Goal: Task Accomplishment & Management: Complete application form

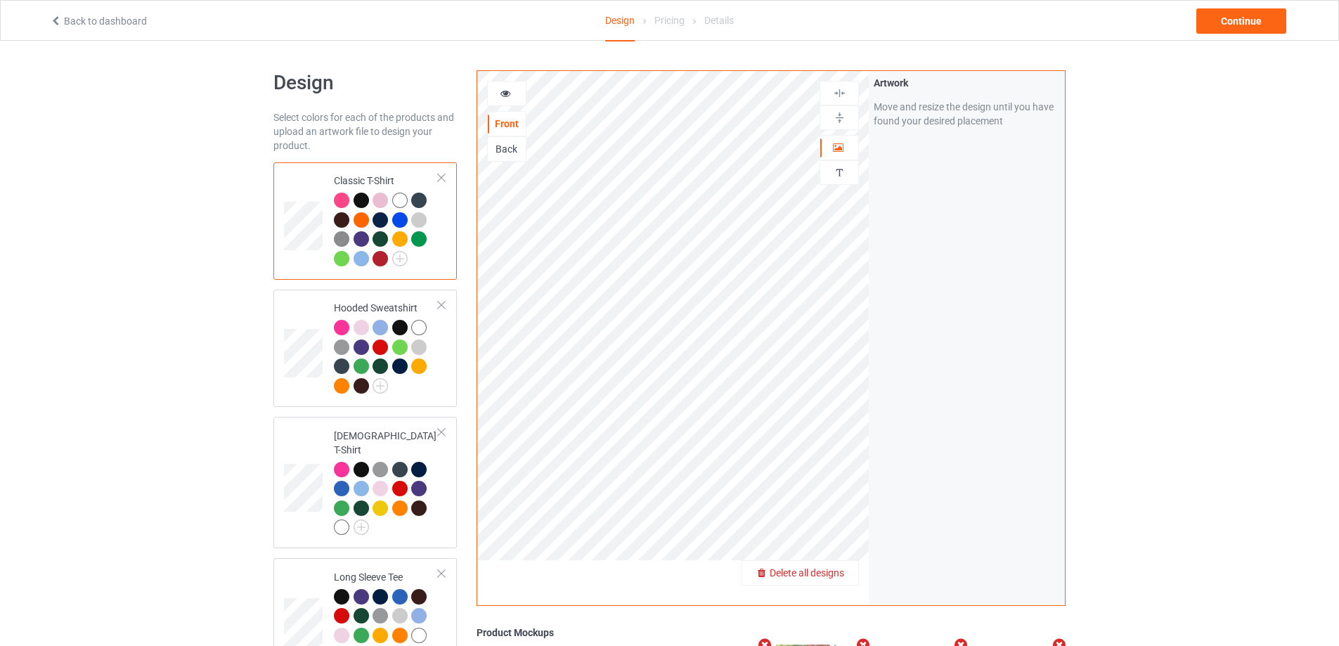
click at [836, 574] on span "Delete all designs" at bounding box center [807, 572] width 75 height 11
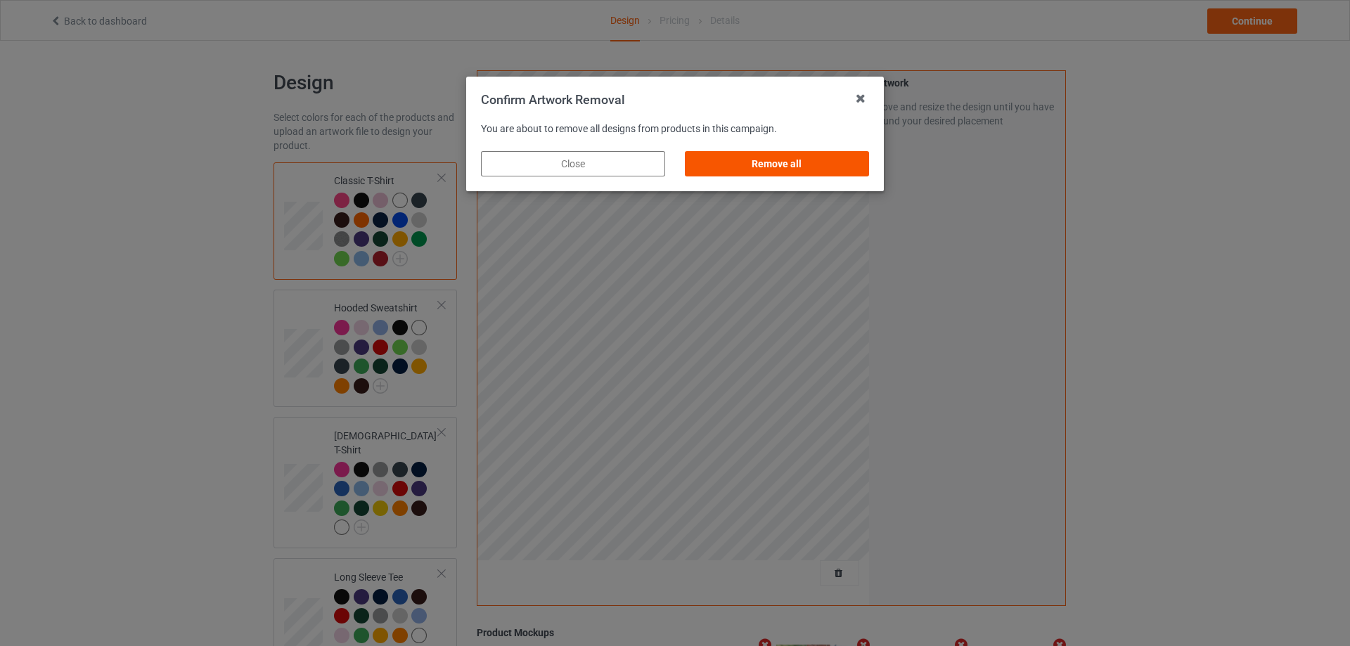
click at [768, 169] on div "Remove all" at bounding box center [777, 163] width 184 height 25
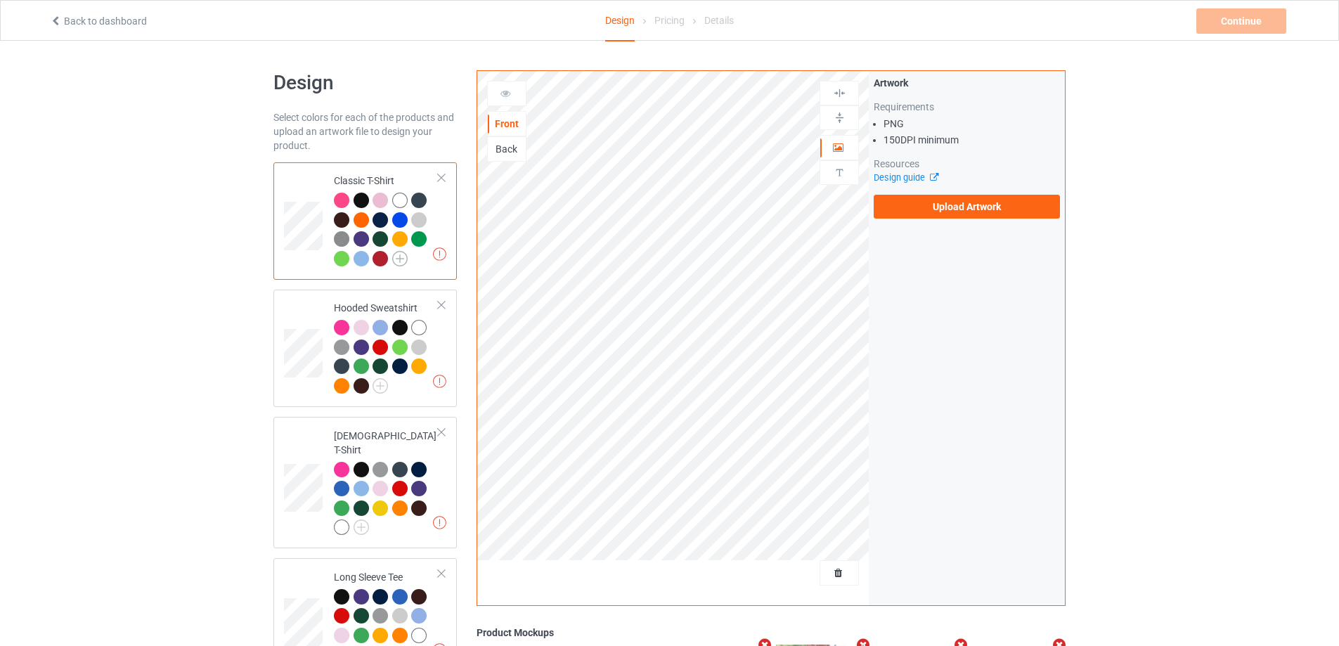
click at [403, 262] on img at bounding box center [399, 258] width 15 height 15
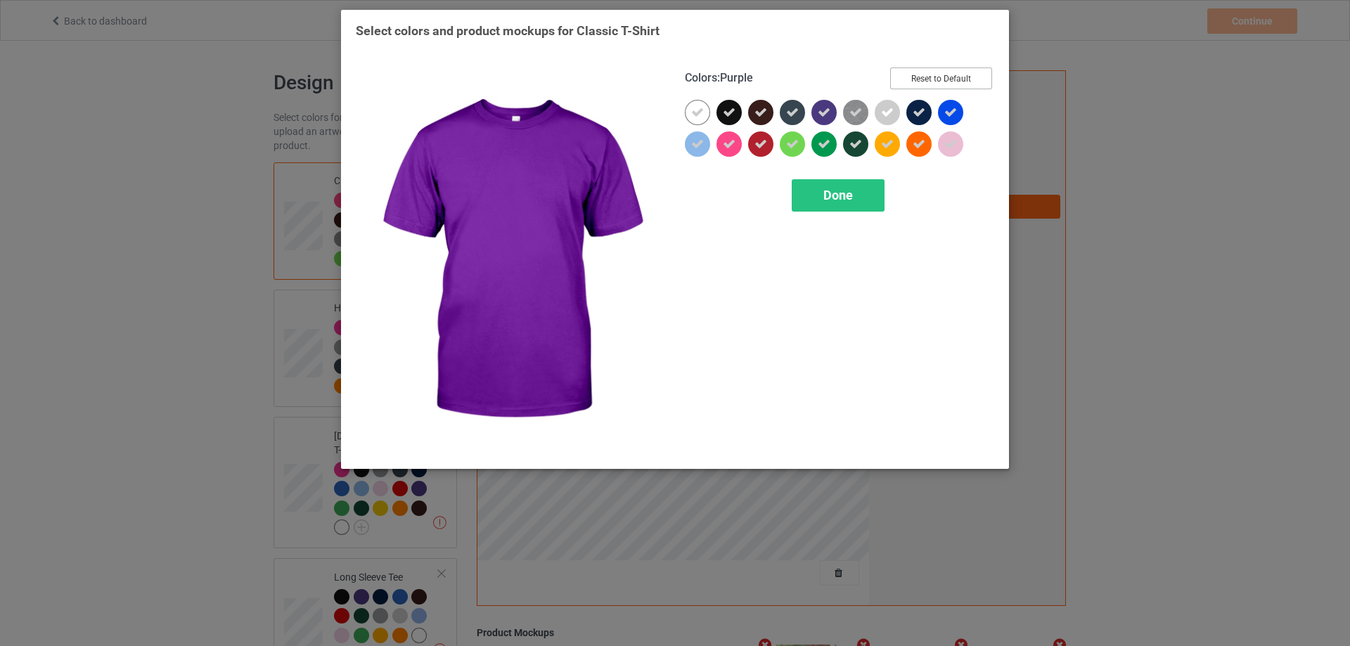
click at [929, 82] on button "Reset to Default" at bounding box center [941, 78] width 102 height 22
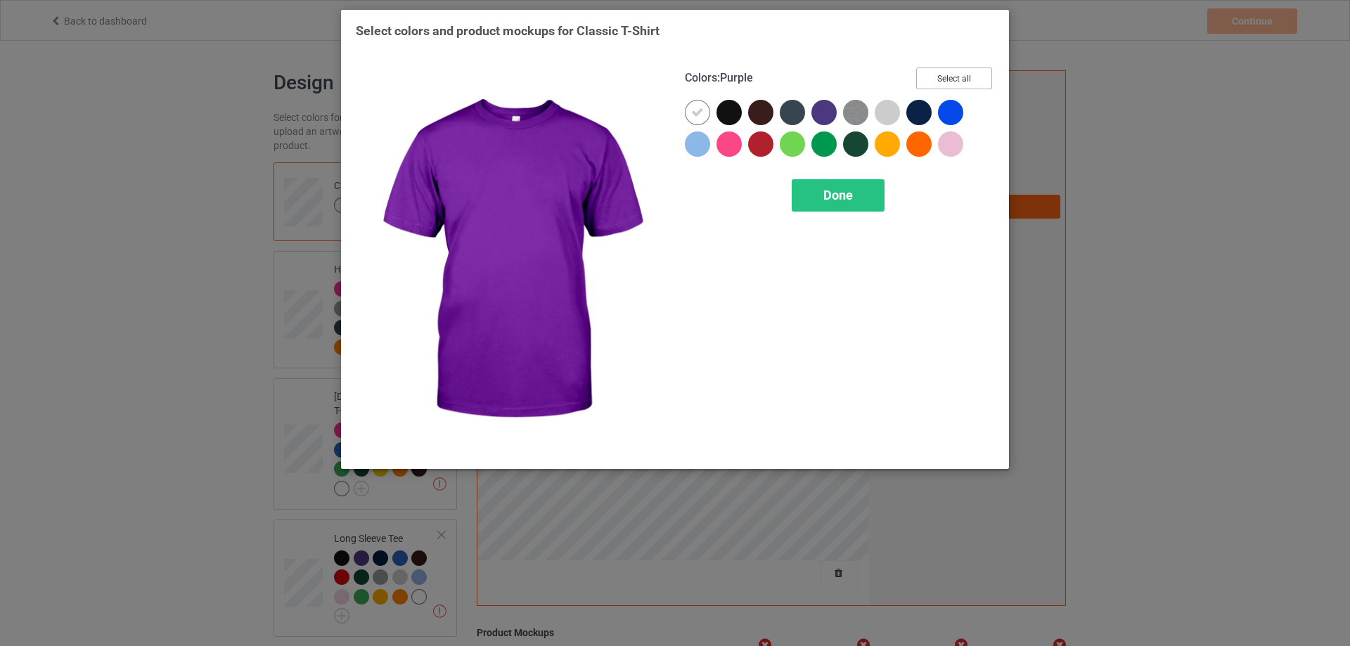
click at [929, 82] on button "Select all" at bounding box center [954, 78] width 76 height 22
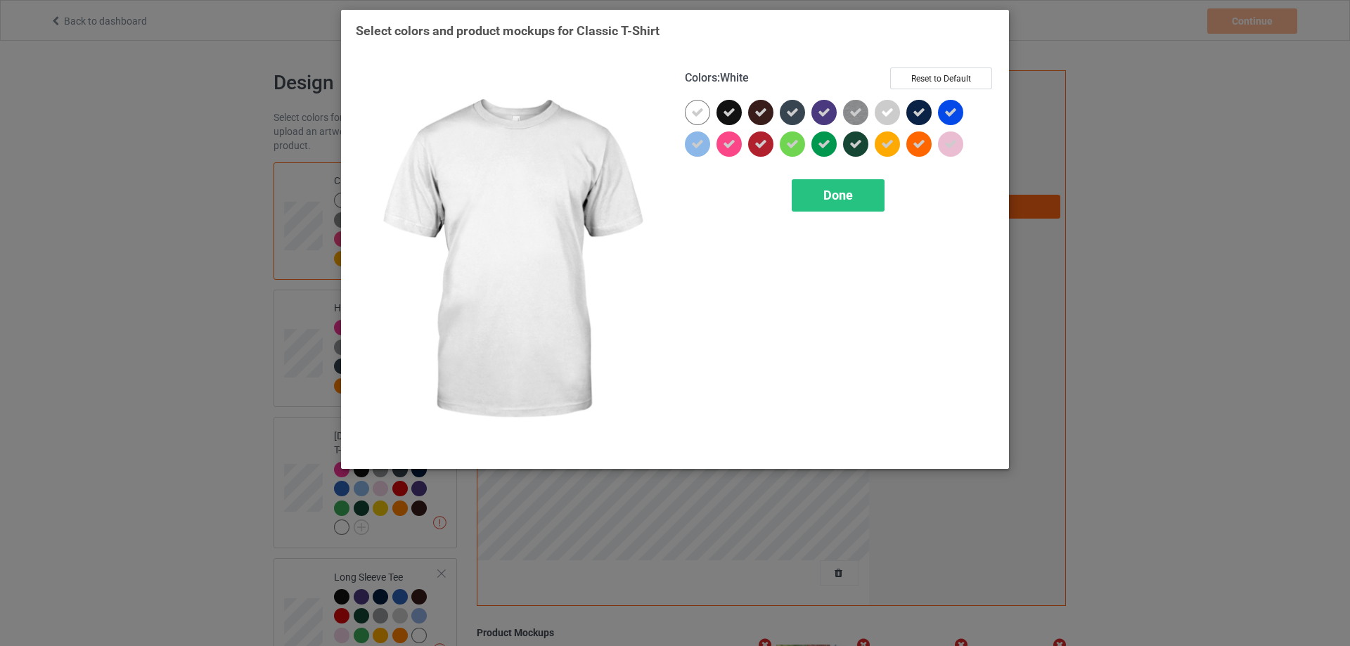
click at [700, 112] on icon at bounding box center [697, 112] width 13 height 13
click at [818, 188] on div "Done" at bounding box center [838, 195] width 93 height 32
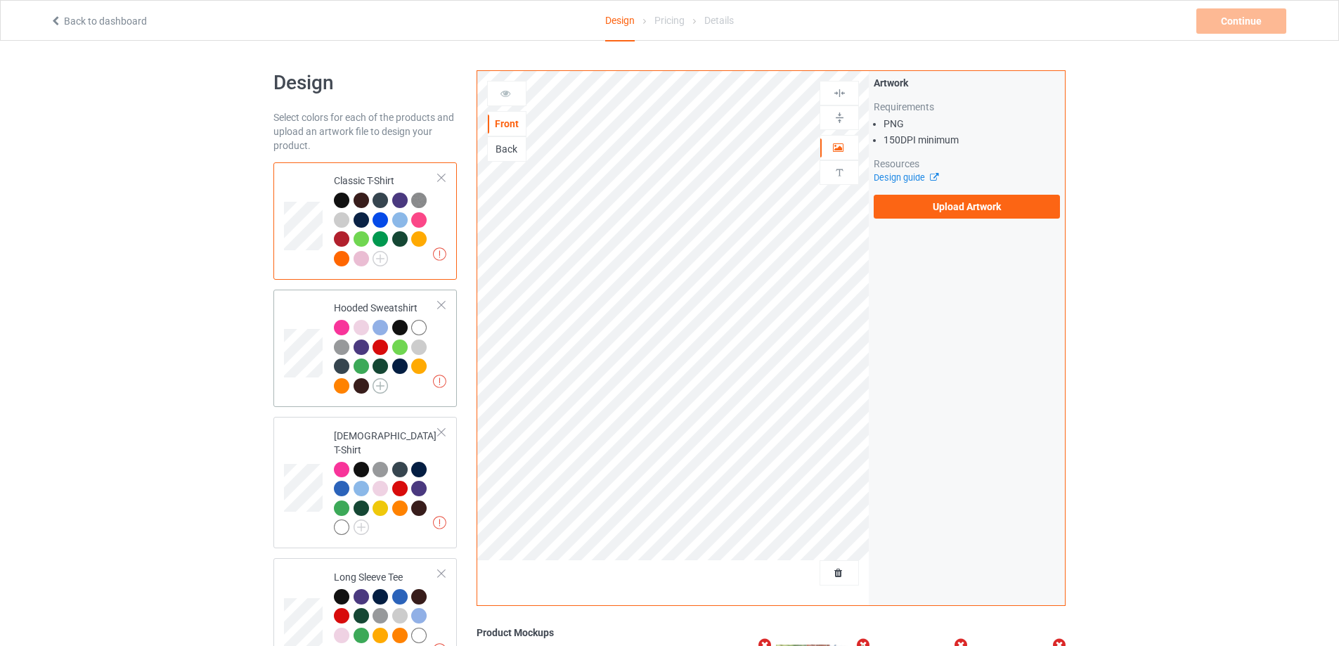
click at [387, 384] on img at bounding box center [380, 385] width 15 height 15
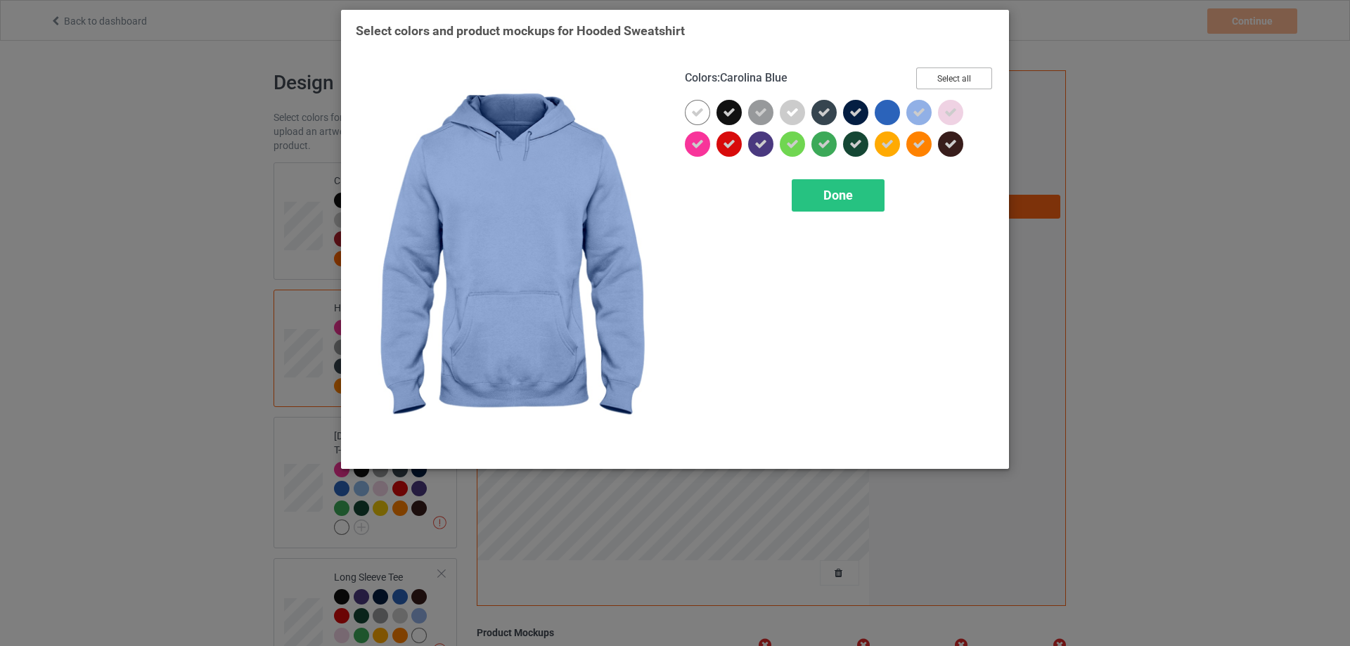
click at [945, 80] on button "Select all" at bounding box center [954, 78] width 76 height 22
click at [945, 80] on button "Reset to Default" at bounding box center [941, 78] width 102 height 22
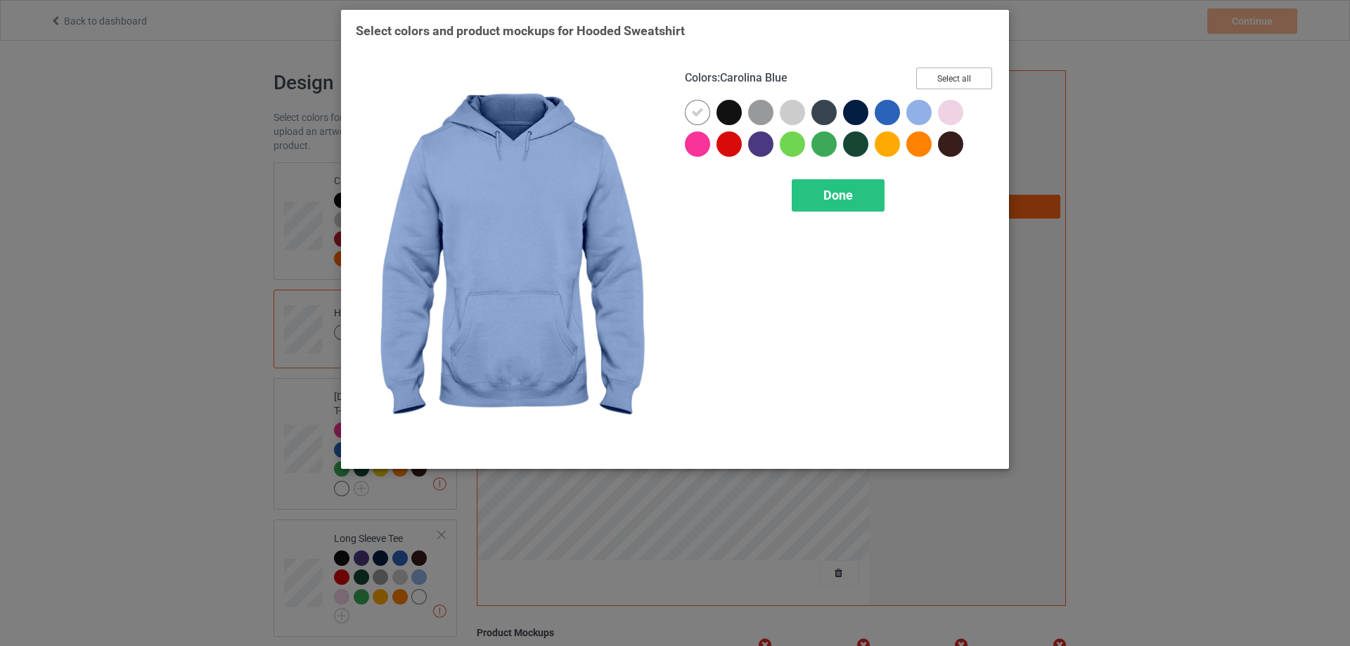
click at [945, 80] on button "Select all" at bounding box center [954, 78] width 76 height 22
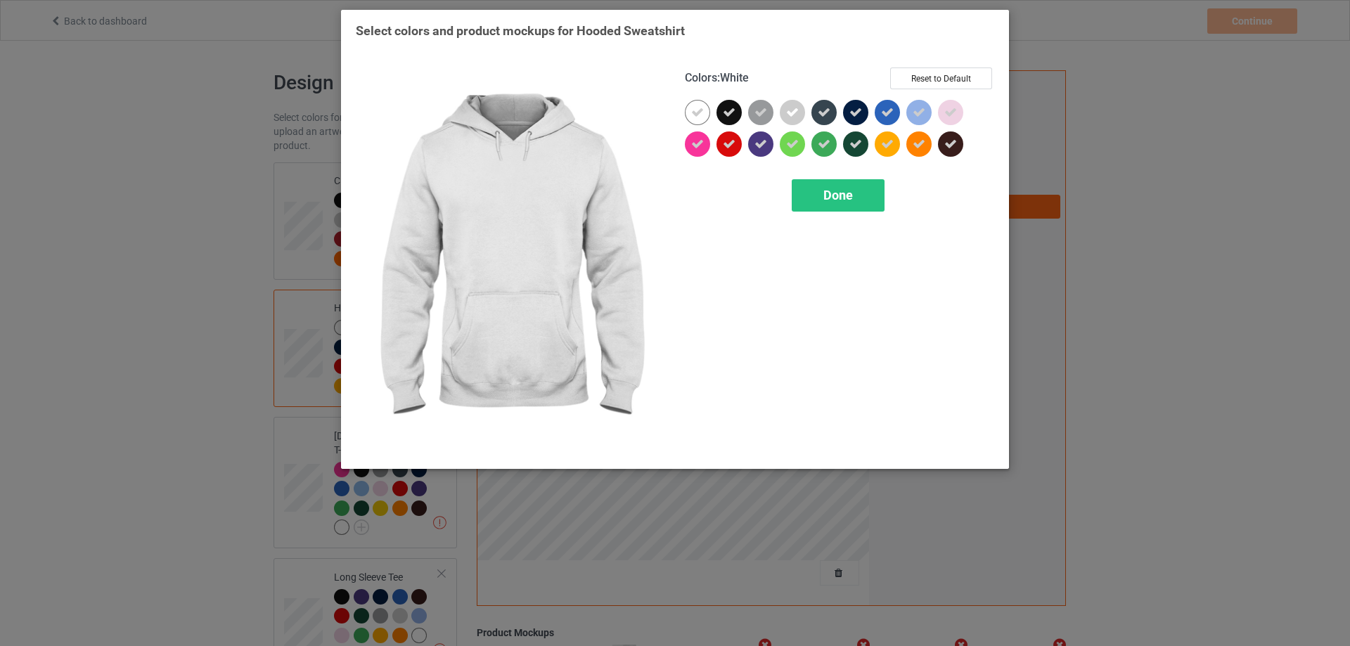
click at [694, 107] on icon at bounding box center [697, 112] width 13 height 13
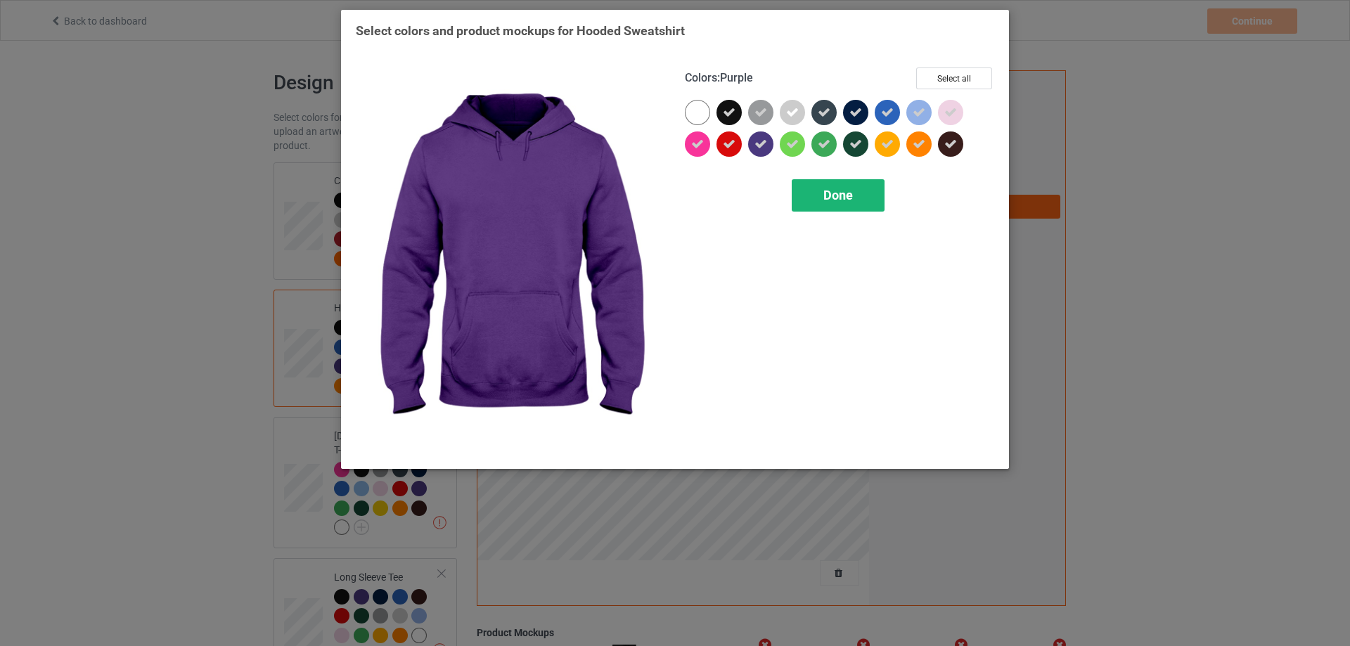
click at [817, 195] on div "Done" at bounding box center [838, 195] width 93 height 32
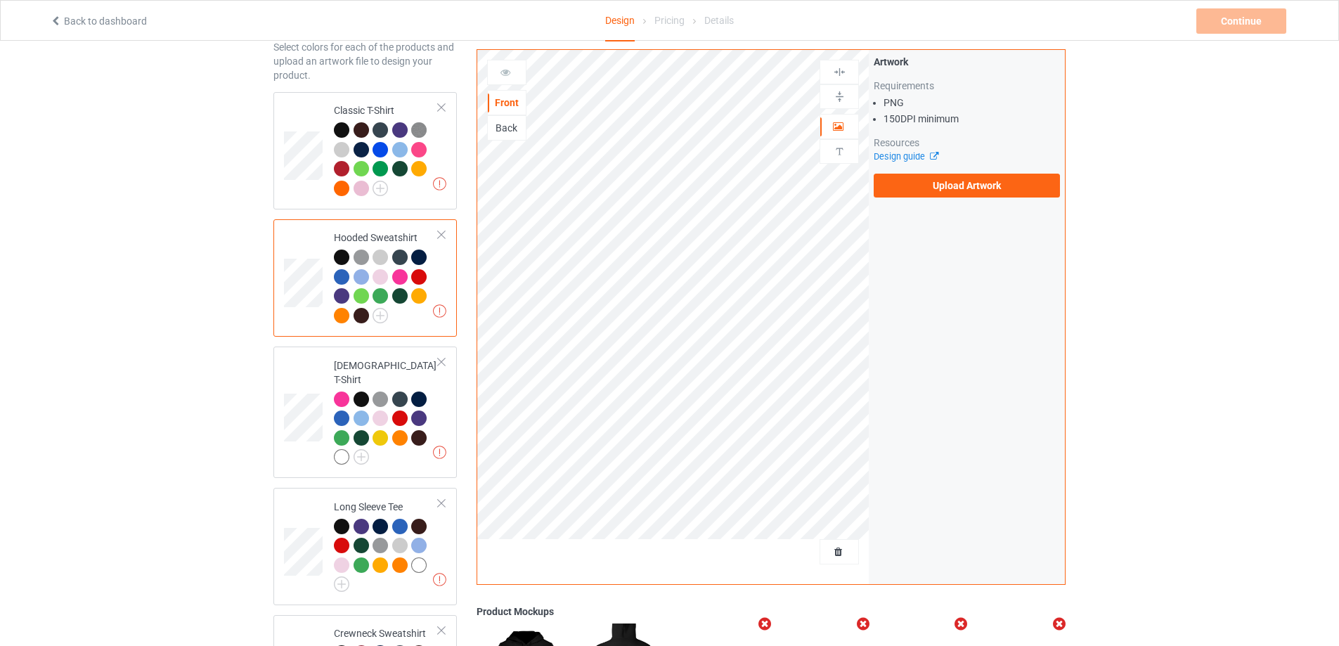
scroll to position [211, 0]
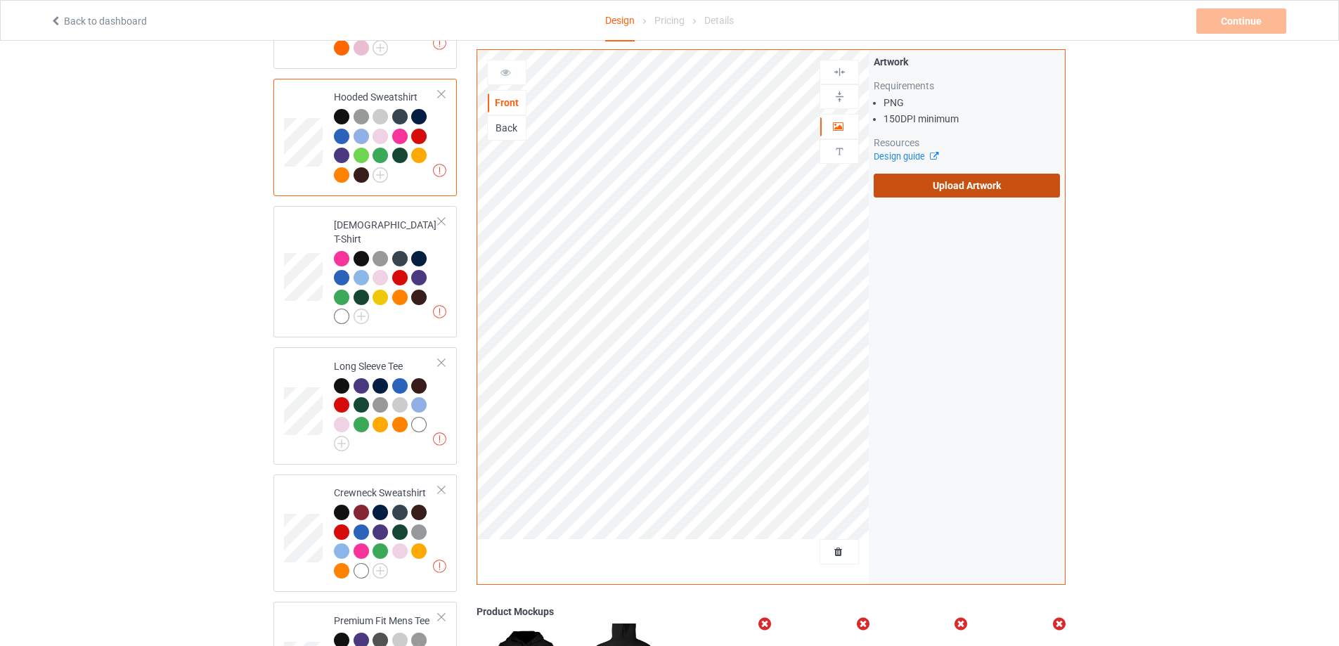
click at [946, 186] on label "Upload Artwork" at bounding box center [967, 186] width 186 height 24
click at [1015, 188] on label "Upload Artwork" at bounding box center [967, 186] width 186 height 24
click at [0, 0] on input "Upload Artwork" at bounding box center [0, 0] width 0 height 0
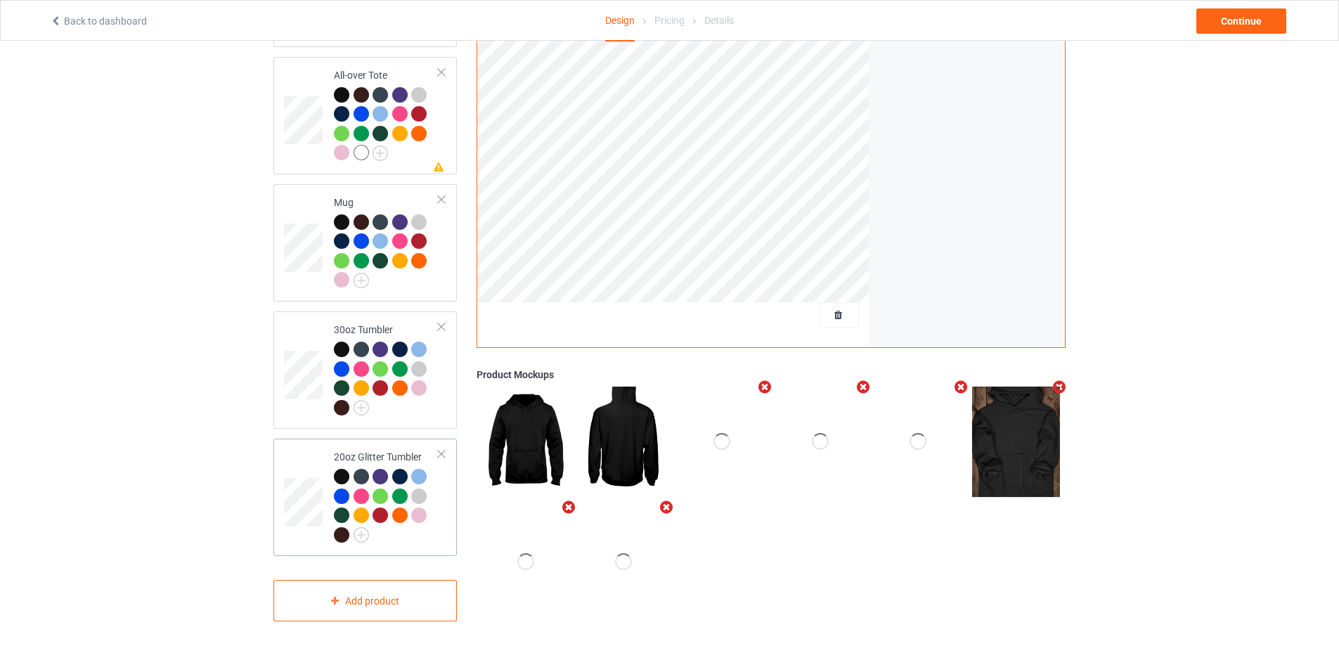
scroll to position [977, 0]
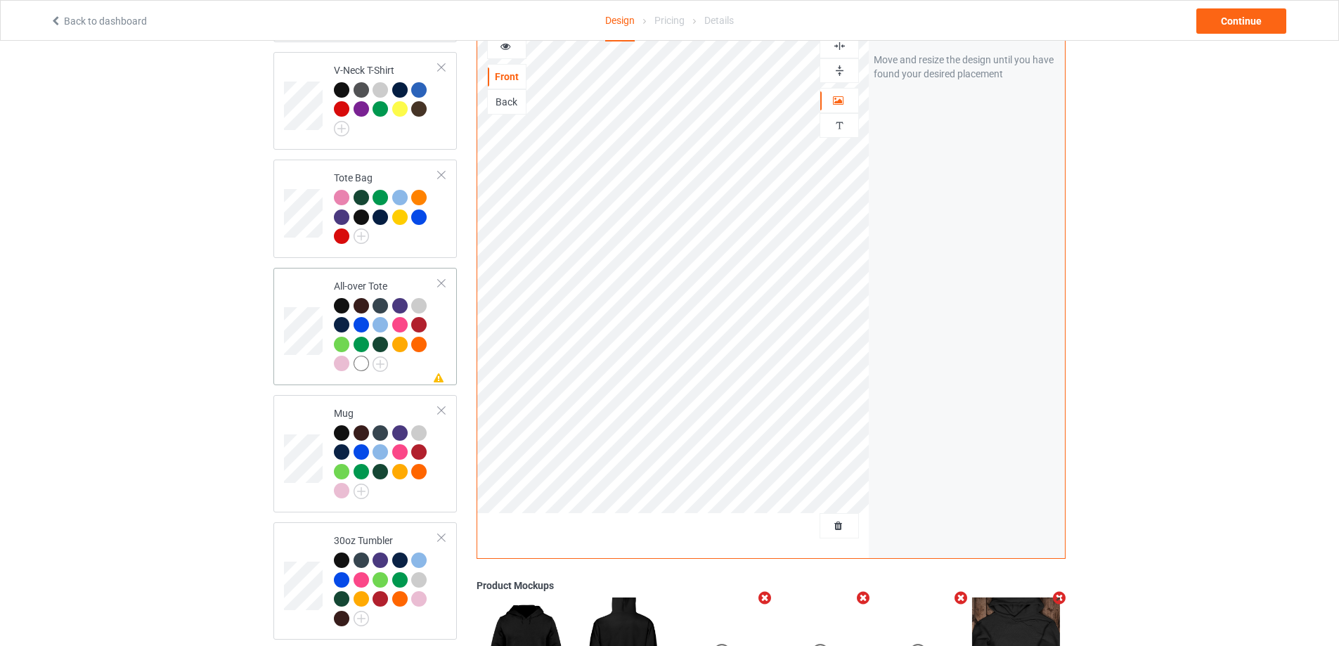
click at [440, 278] on div at bounding box center [442, 283] width 10 height 10
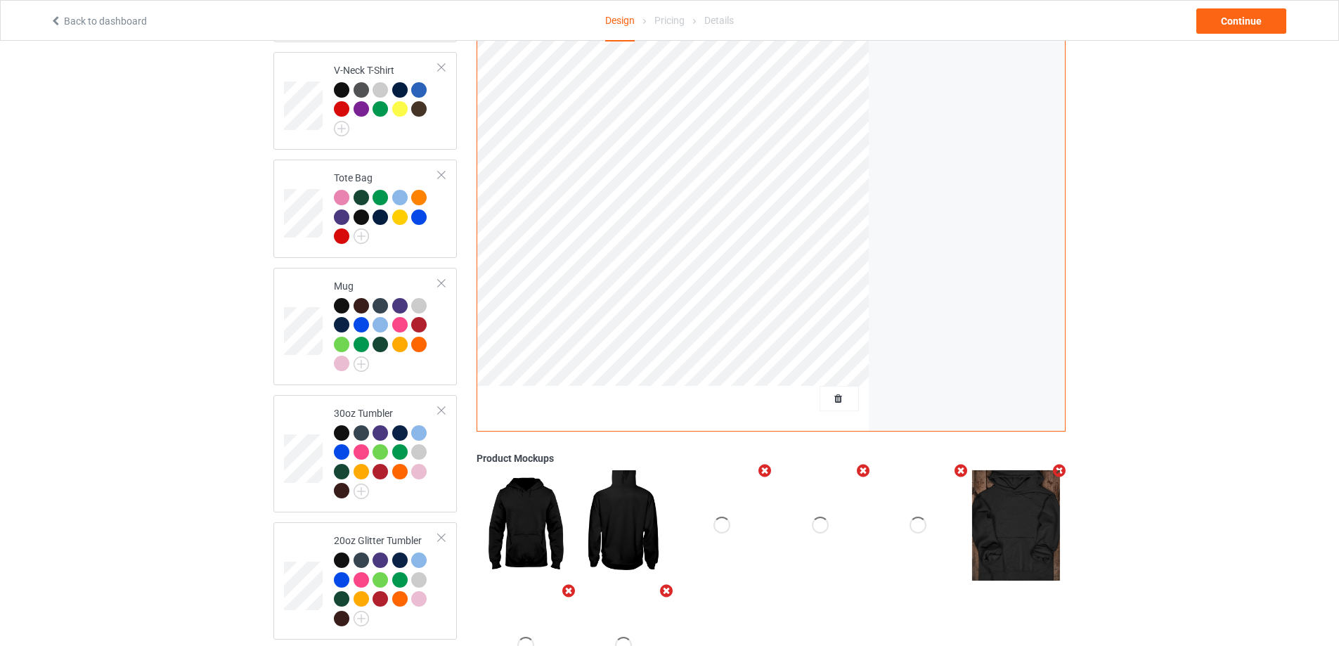
click at [440, 278] on div at bounding box center [442, 283] width 10 height 10
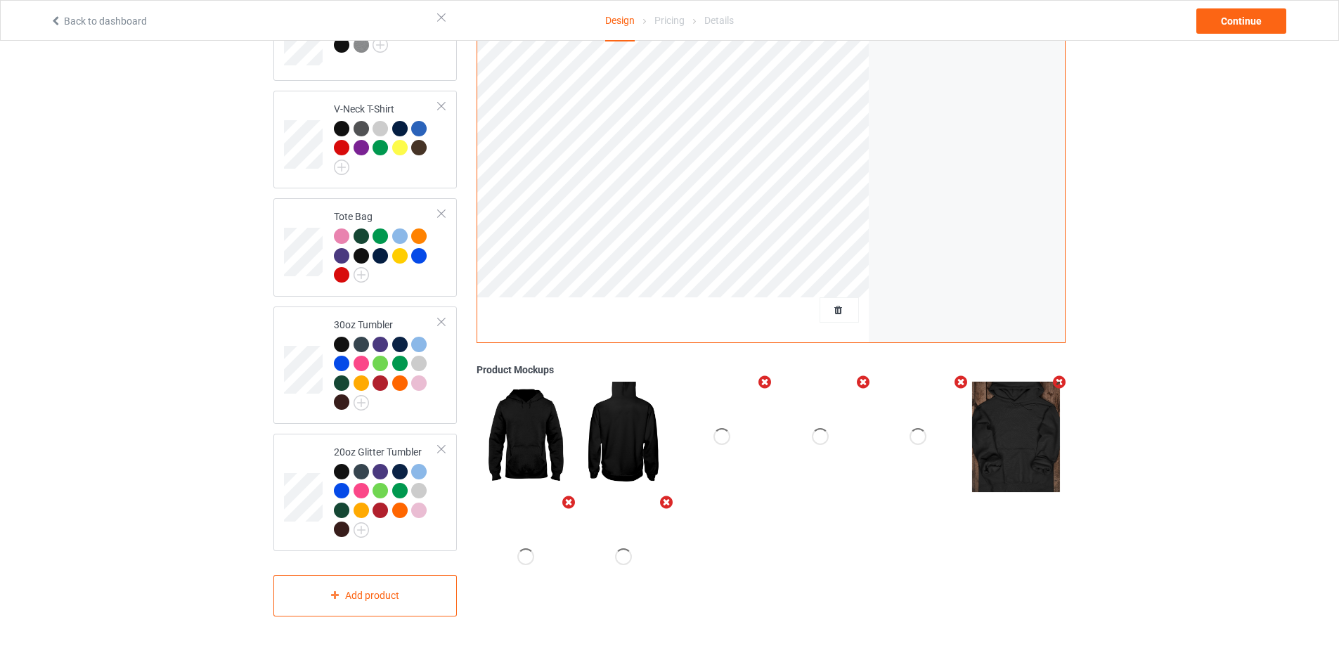
scroll to position [932, 0]
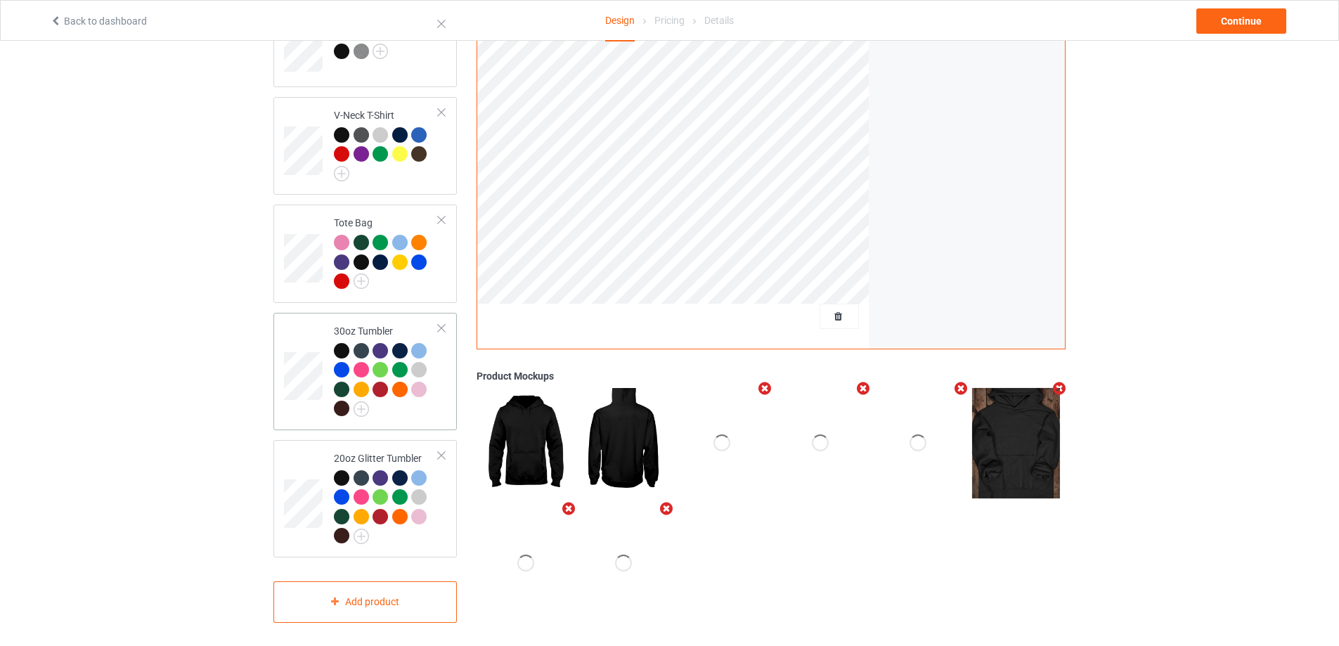
click at [439, 323] on div at bounding box center [442, 328] width 10 height 10
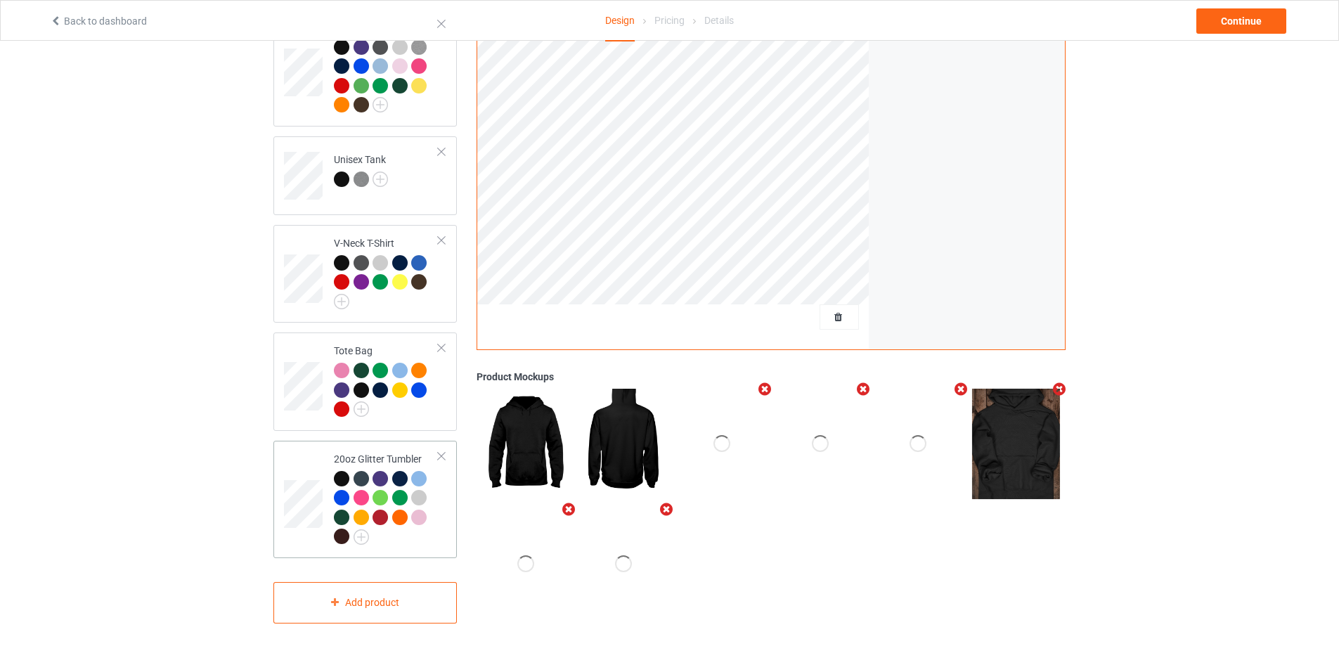
click at [446, 443] on div "20oz Glitter Tumbler" at bounding box center [365, 499] width 184 height 117
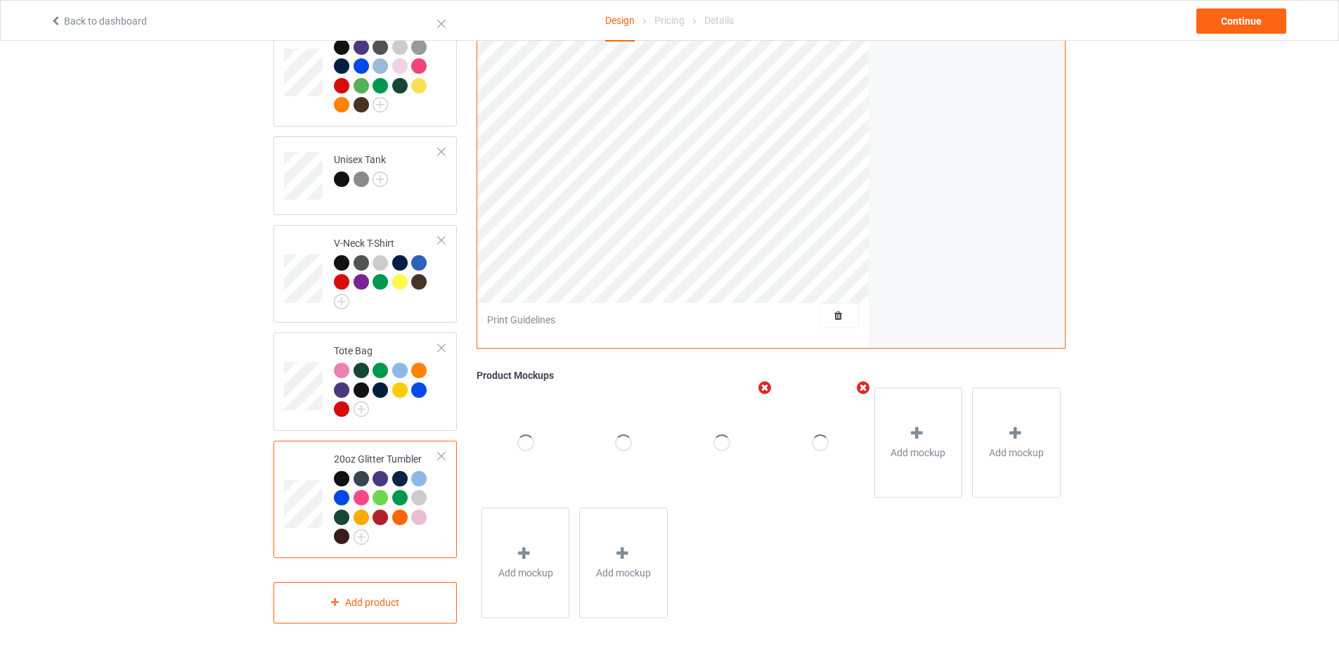
click at [441, 451] on div at bounding box center [442, 456] width 10 height 10
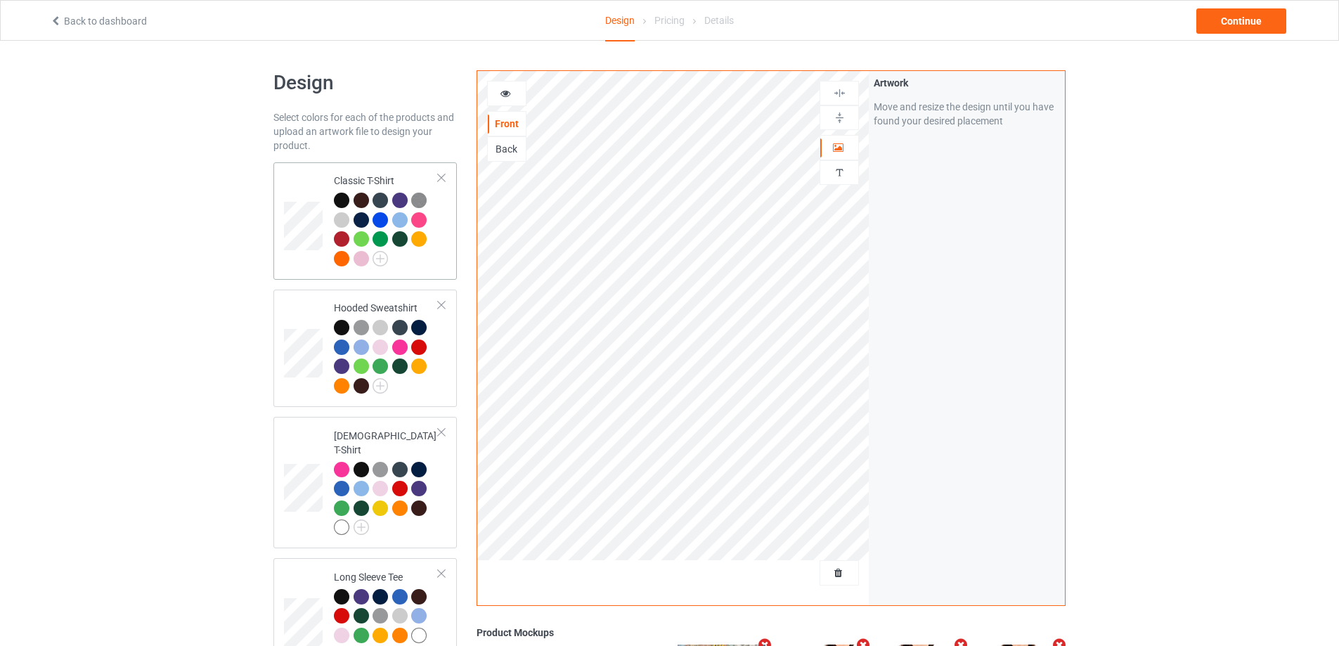
click at [450, 261] on div "Classic T-Shirt" at bounding box center [365, 220] width 184 height 117
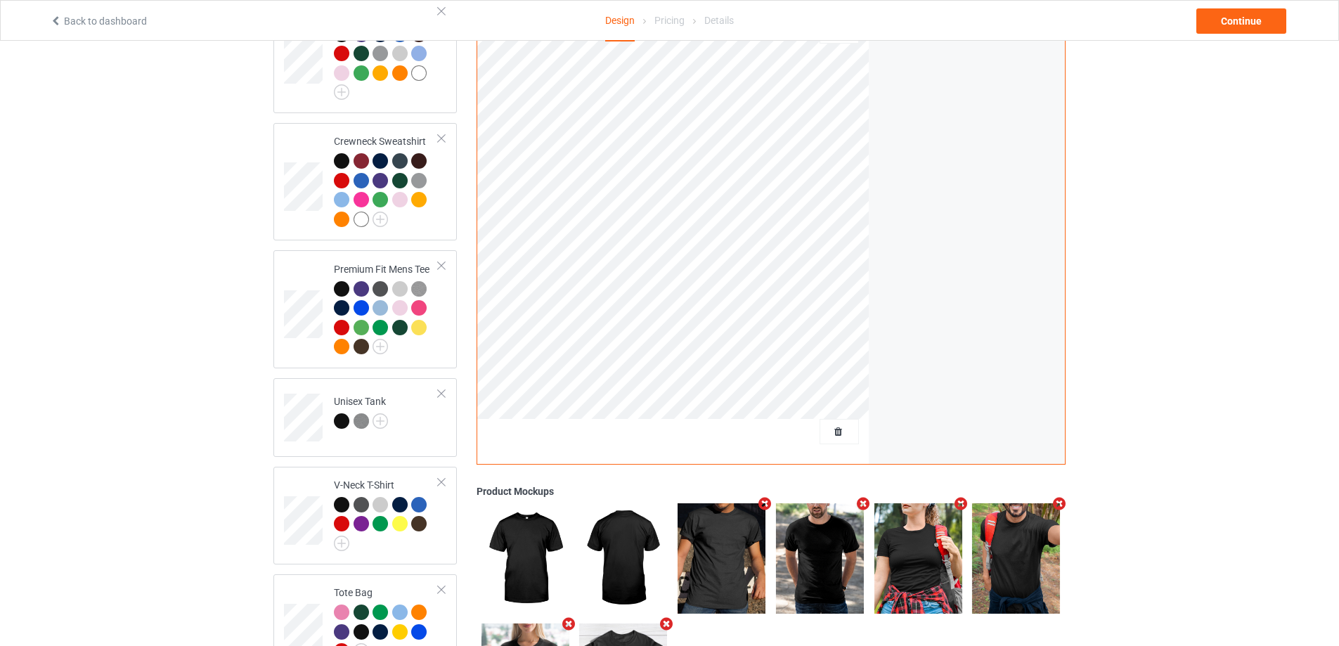
scroll to position [676, 0]
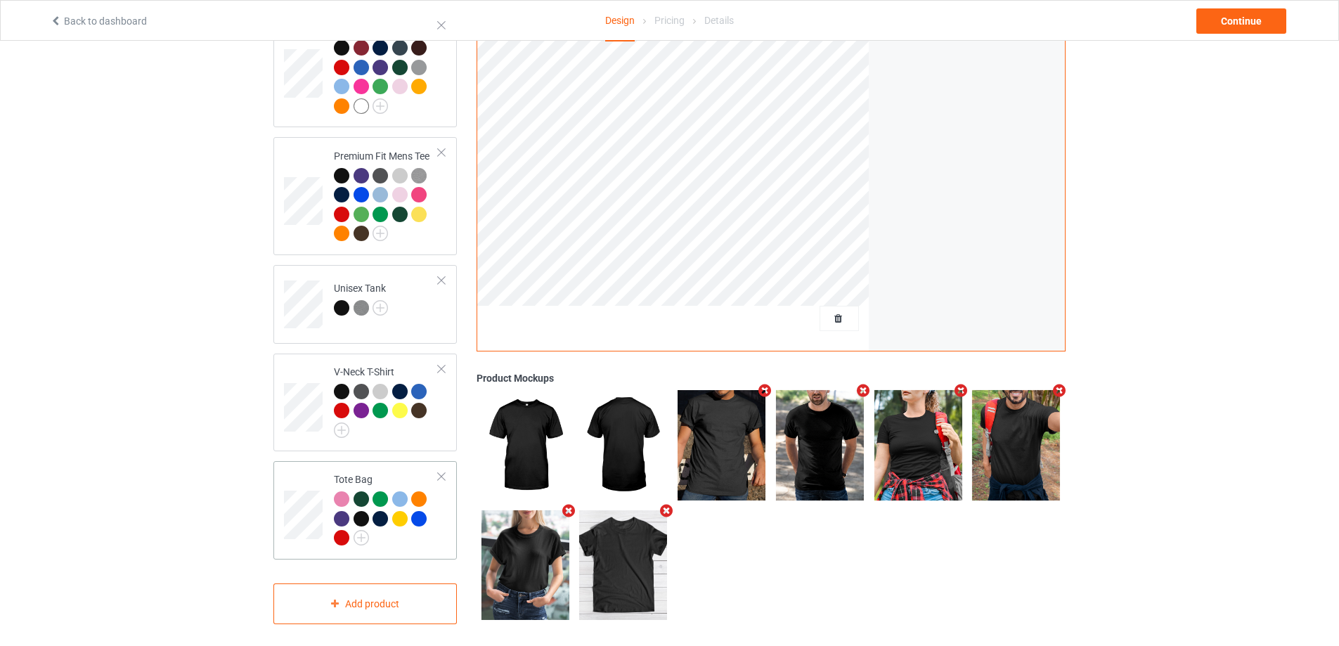
click at [444, 472] on div at bounding box center [442, 477] width 10 height 10
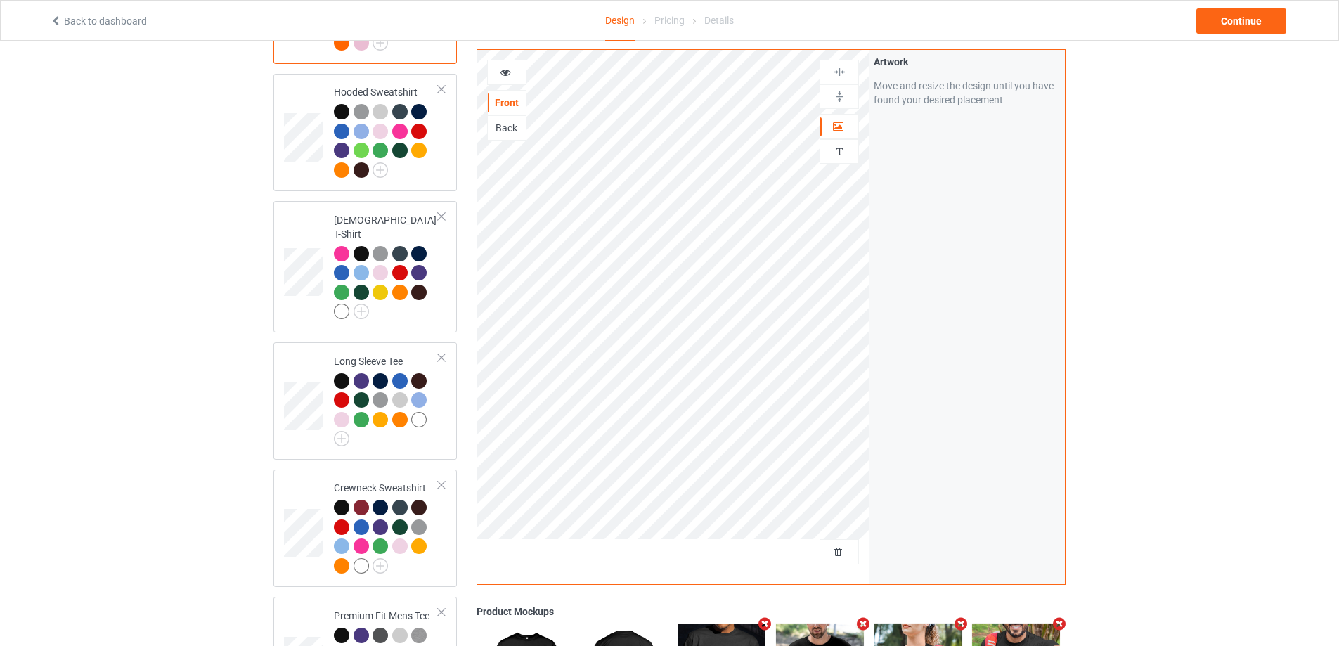
scroll to position [0, 0]
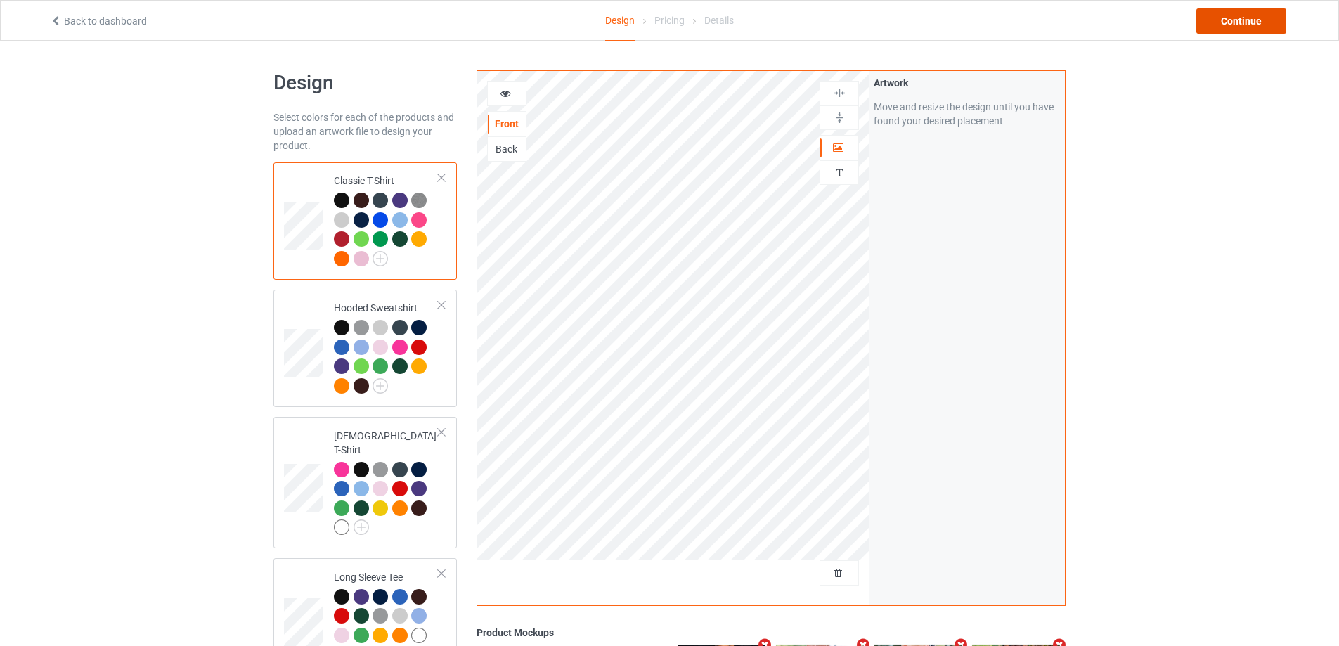
click at [1263, 22] on div "Continue" at bounding box center [1242, 20] width 90 height 25
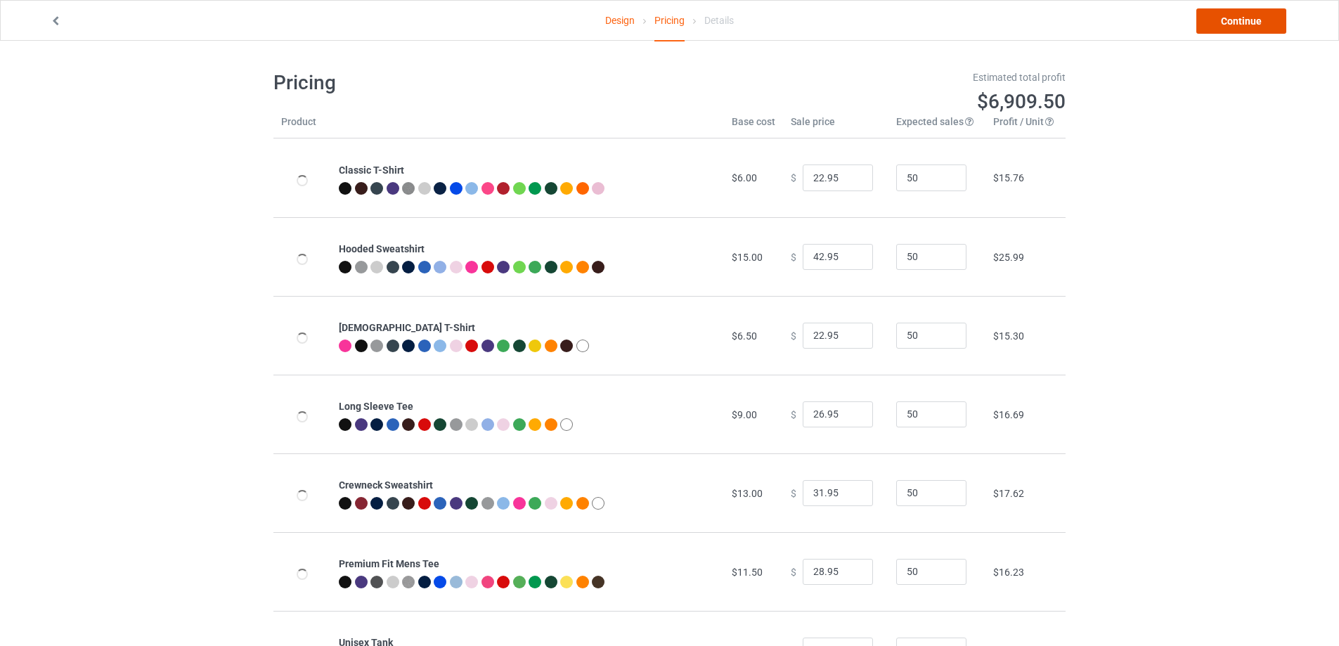
click at [1251, 27] on link "Continue" at bounding box center [1242, 20] width 90 height 25
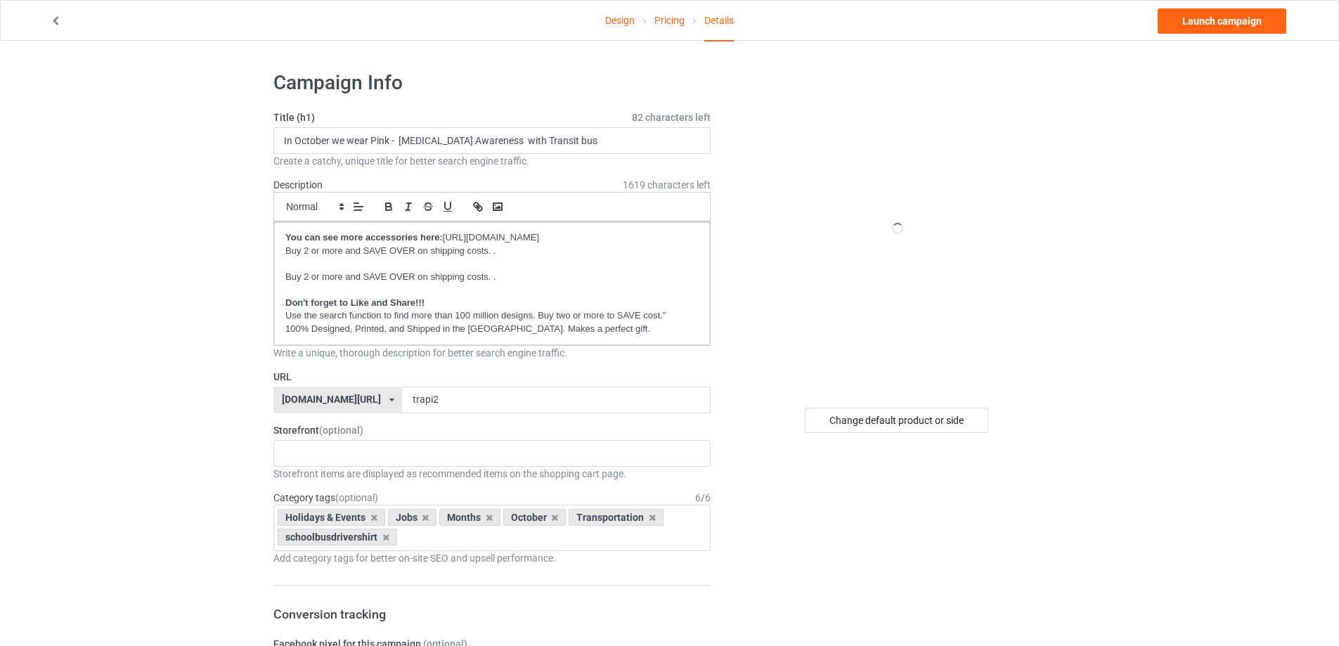
scroll to position [70, 0]
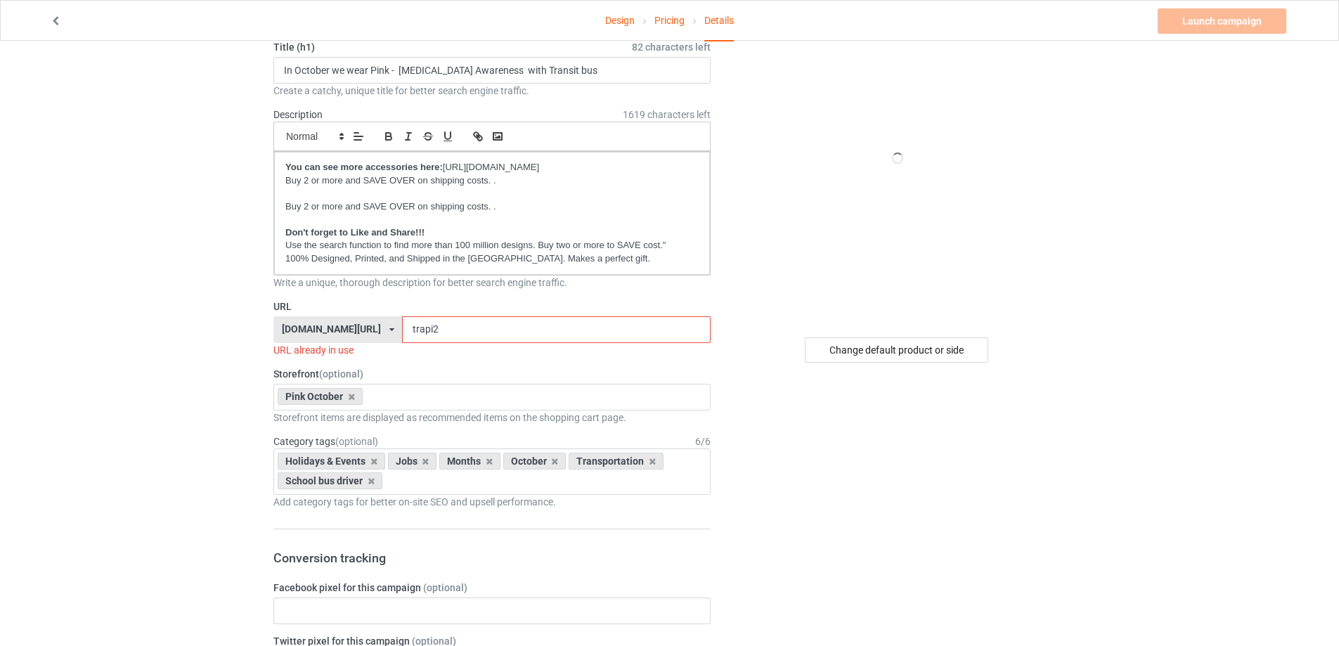
click at [420, 334] on input "trapi2" at bounding box center [556, 329] width 308 height 27
click at [439, 333] on input "trapi2" at bounding box center [556, 329] width 308 height 27
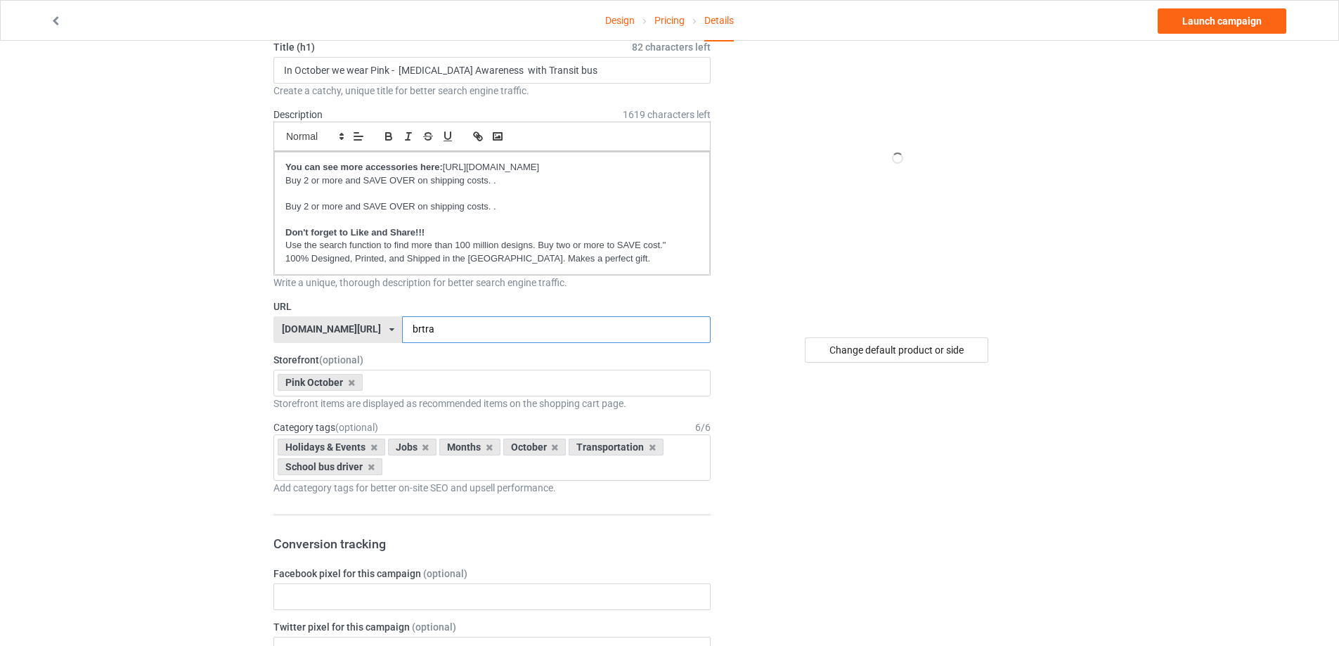
scroll to position [0, 0]
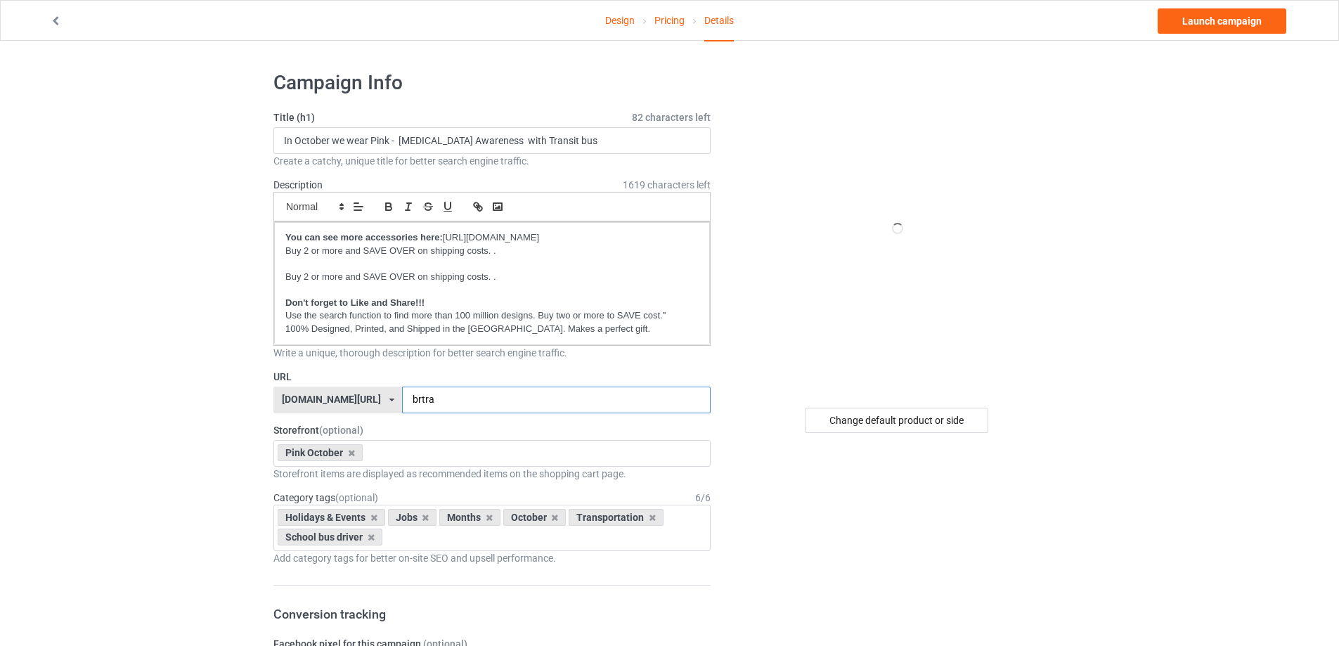
type input "brtra"
click at [422, 140] on input "In October we wear Pink - [MEDICAL_DATA] Awareness with Transit bus" at bounding box center [491, 140] width 437 height 27
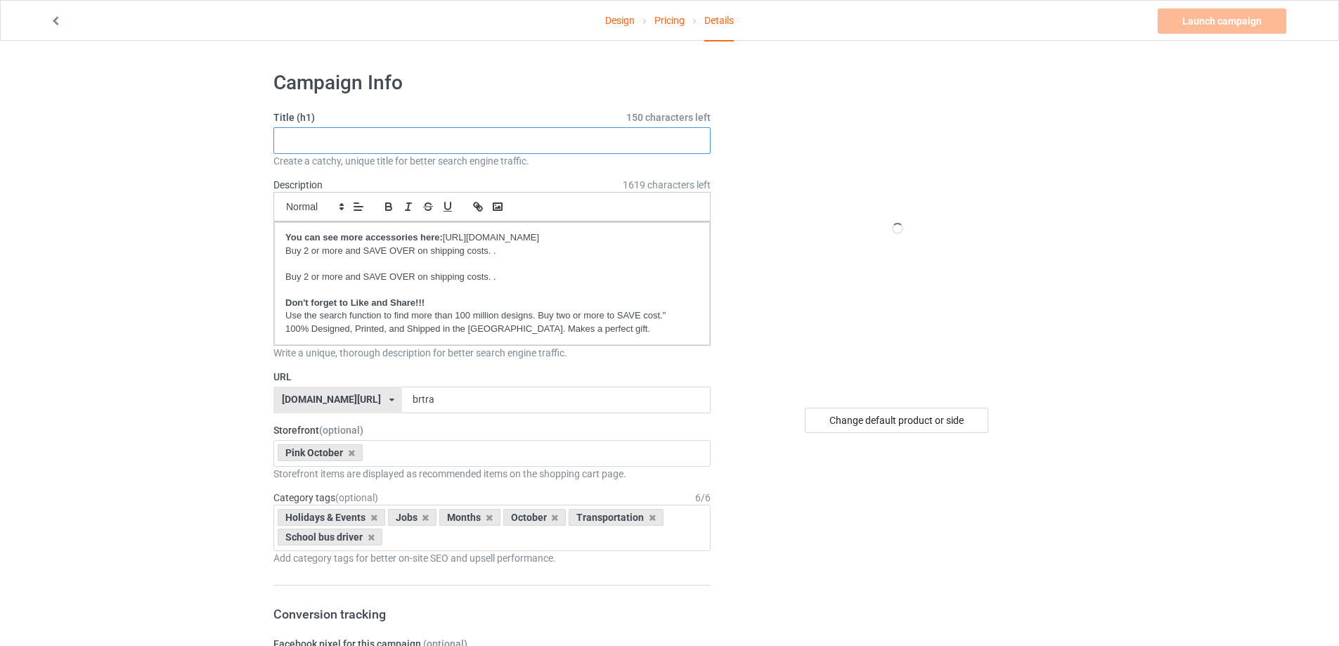
paste input "amateurs [DEMOGRAPHIC_DATA] transit"
click at [366, 140] on input "amateurs [DEMOGRAPHIC_DATA] transit" at bounding box center [491, 140] width 437 height 27
click at [358, 135] on input "amateurs [DEMOGRAPHIC_DATA] transit" at bounding box center [491, 140] width 437 height 27
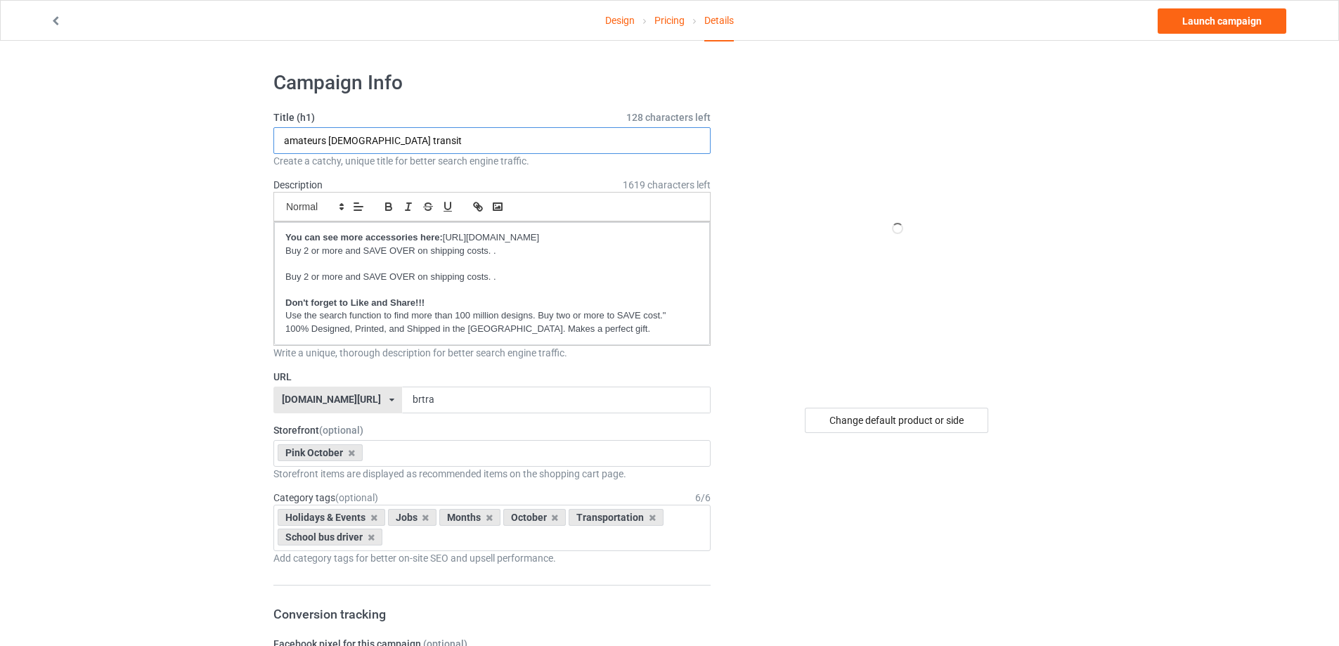
drag, startPoint x: 325, startPoint y: 141, endPoint x: 430, endPoint y: 147, distance: 105.0
click at [430, 147] on input "amateurs [DEMOGRAPHIC_DATA] transit" at bounding box center [491, 140] width 437 height 27
click at [291, 138] on input "amateurs" at bounding box center [491, 140] width 437 height 27
click at [419, 145] on input "Brooms are for amateurs" at bounding box center [491, 140] width 437 height 27
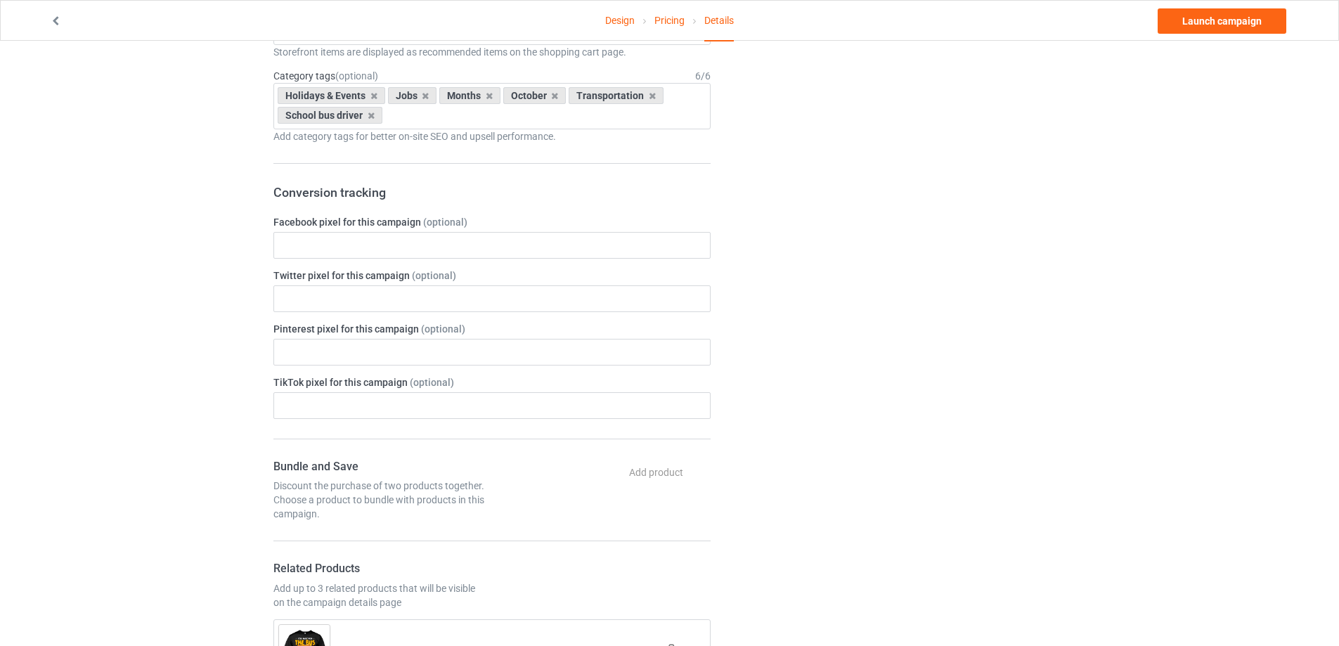
scroll to position [281, 0]
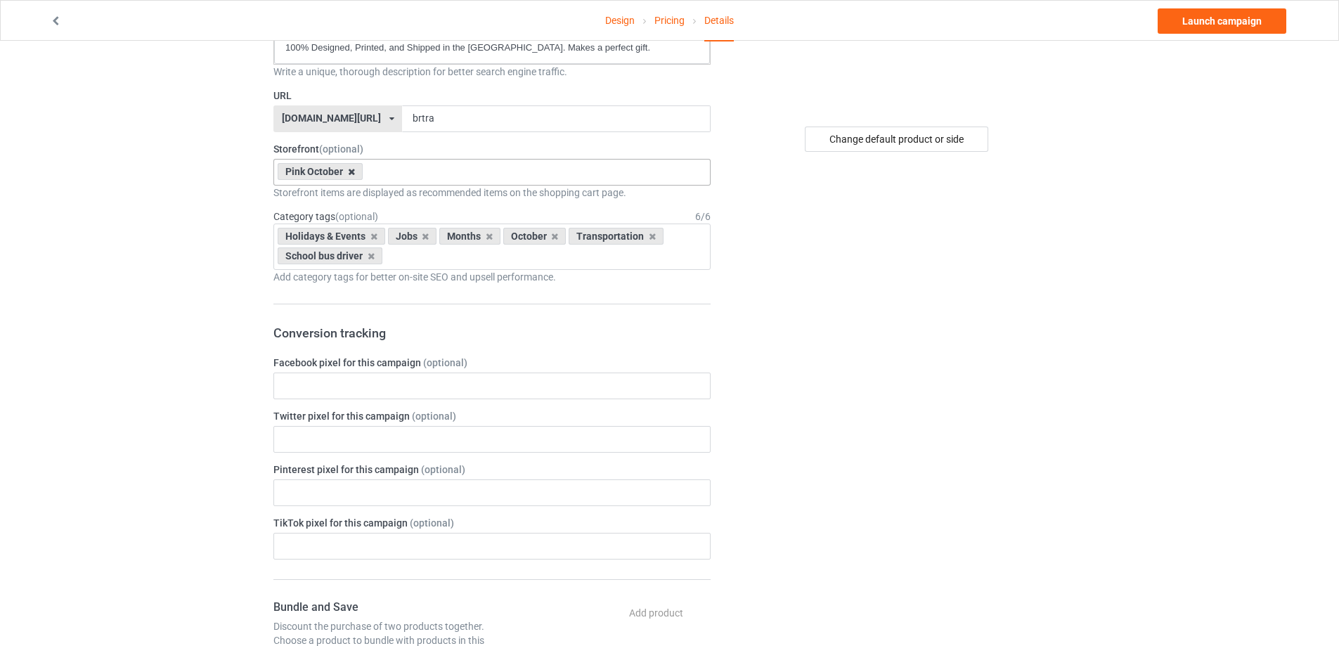
type input "Brooms are for amateurs - Transit bus"
click at [352, 171] on icon at bounding box center [351, 171] width 7 height 9
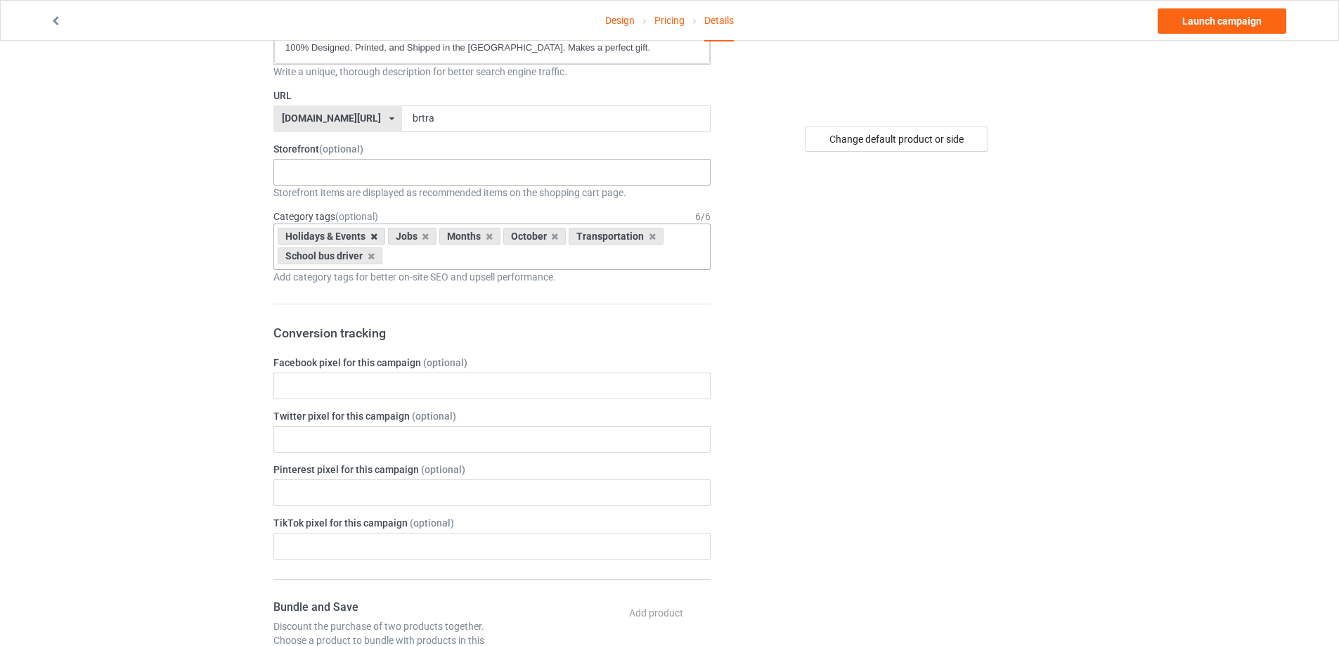
click at [371, 238] on icon at bounding box center [374, 236] width 7 height 9
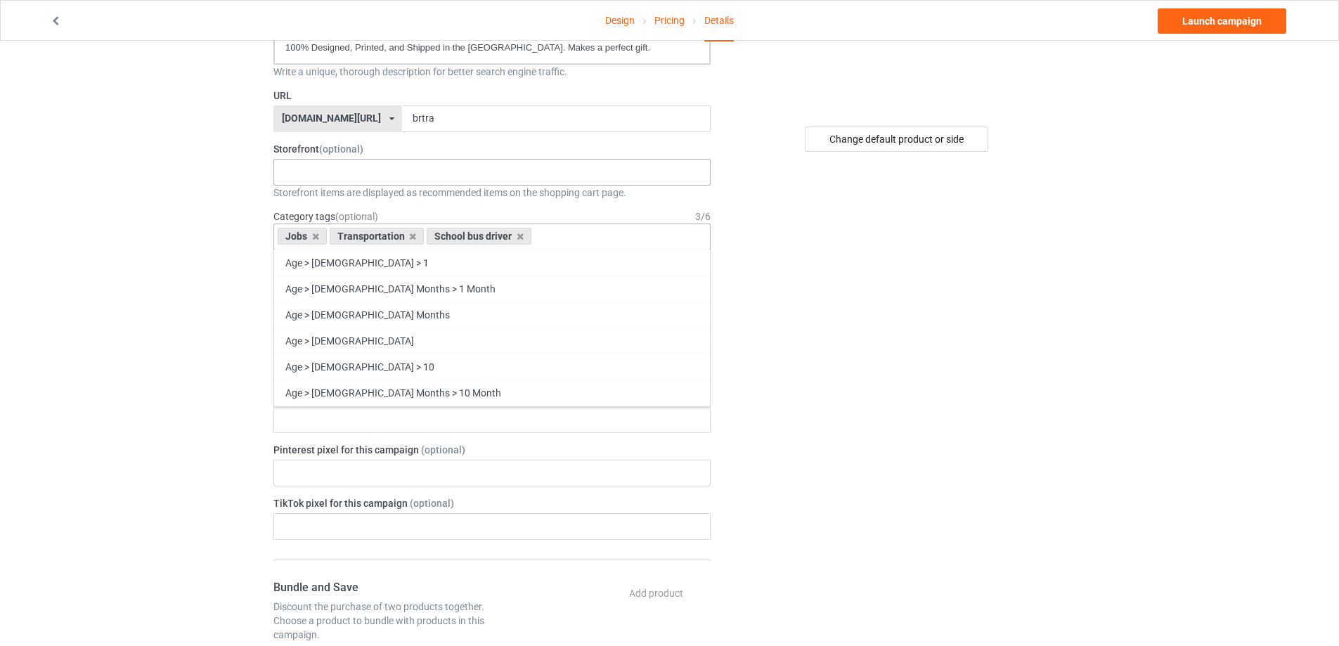
click at [316, 236] on icon at bounding box center [315, 236] width 7 height 9
click at [373, 236] on icon at bounding box center [371, 236] width 7 height 9
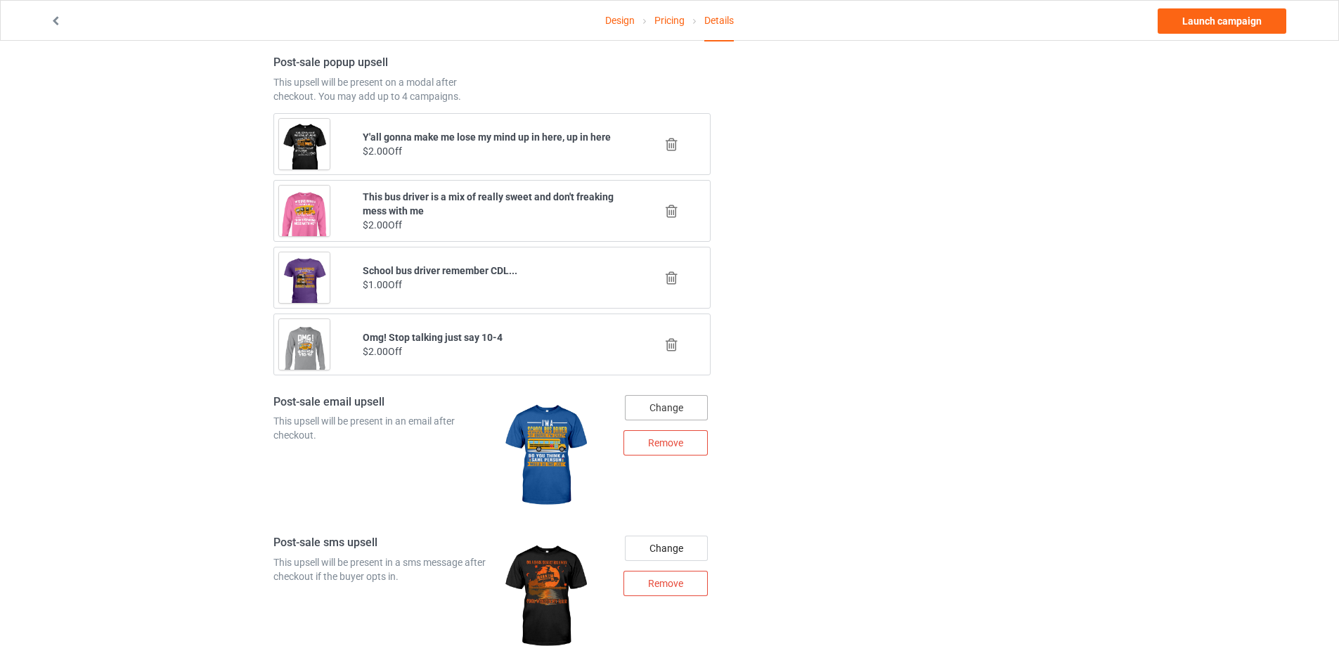
scroll to position [1266, 0]
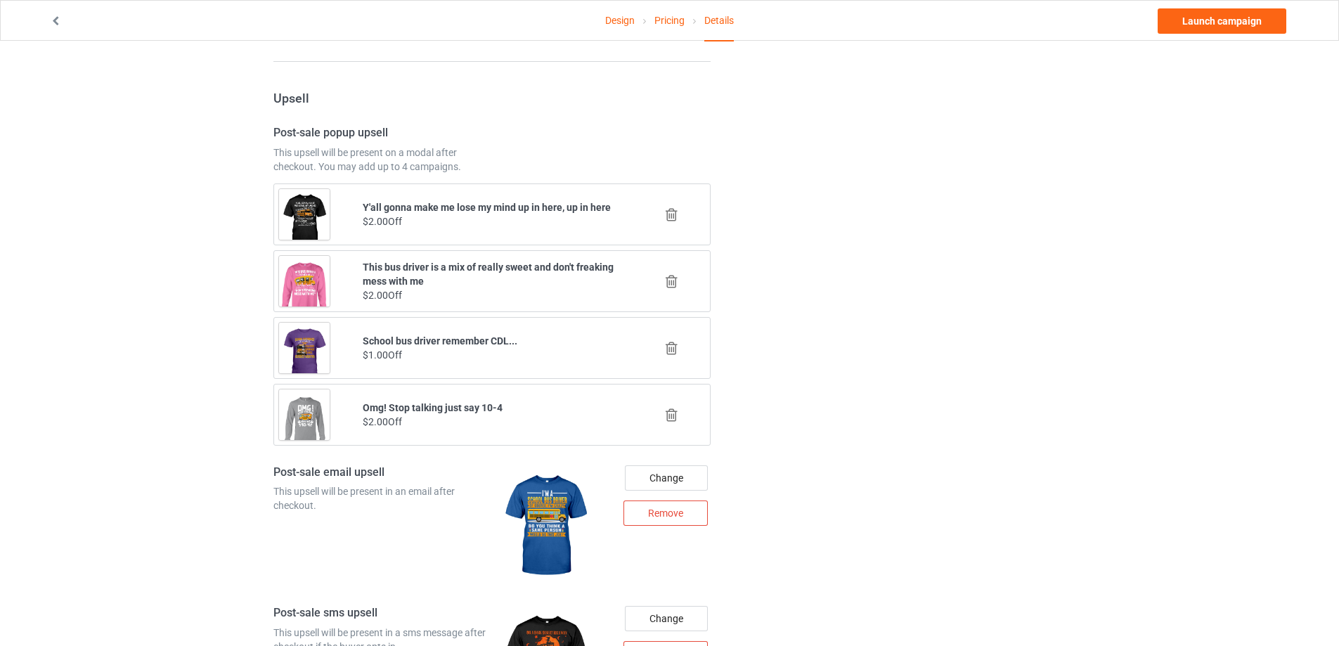
click at [669, 220] on icon at bounding box center [672, 214] width 18 height 15
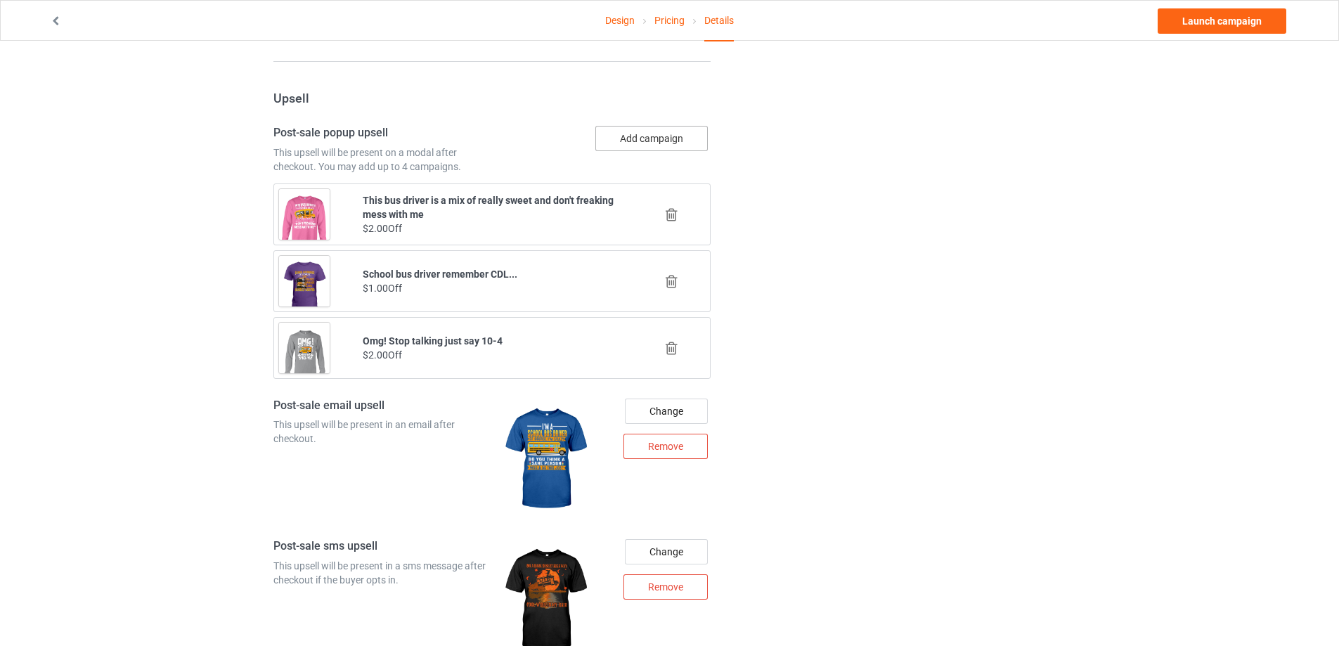
click at [661, 134] on button "Add campaign" at bounding box center [652, 138] width 112 height 25
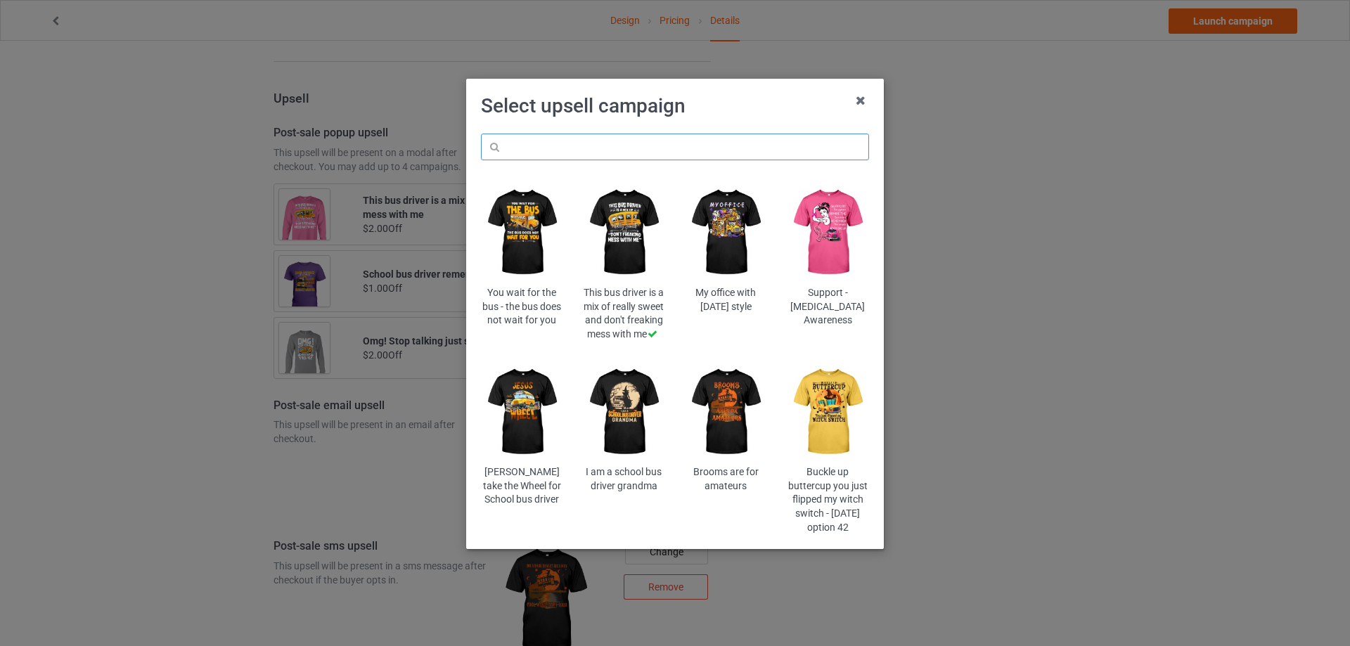
click at [593, 141] on input "text" at bounding box center [675, 147] width 388 height 27
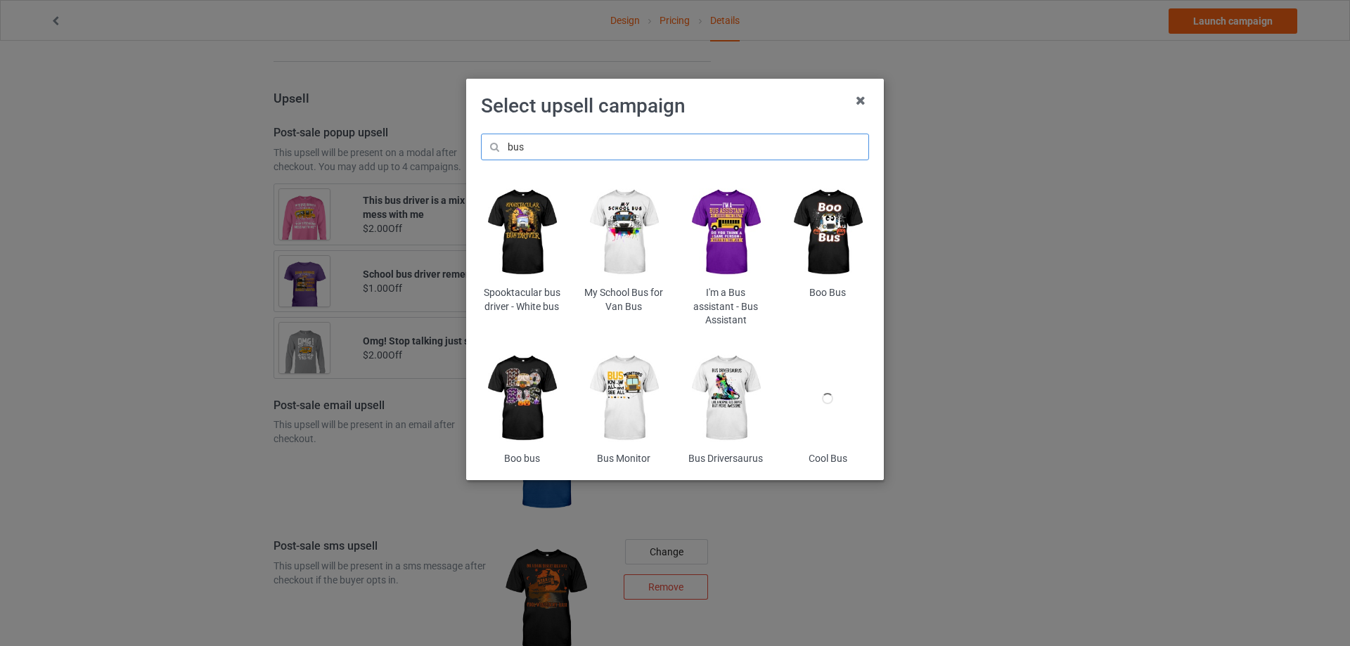
click at [582, 155] on input "bus" at bounding box center [675, 147] width 388 height 27
type input "sarcasm"
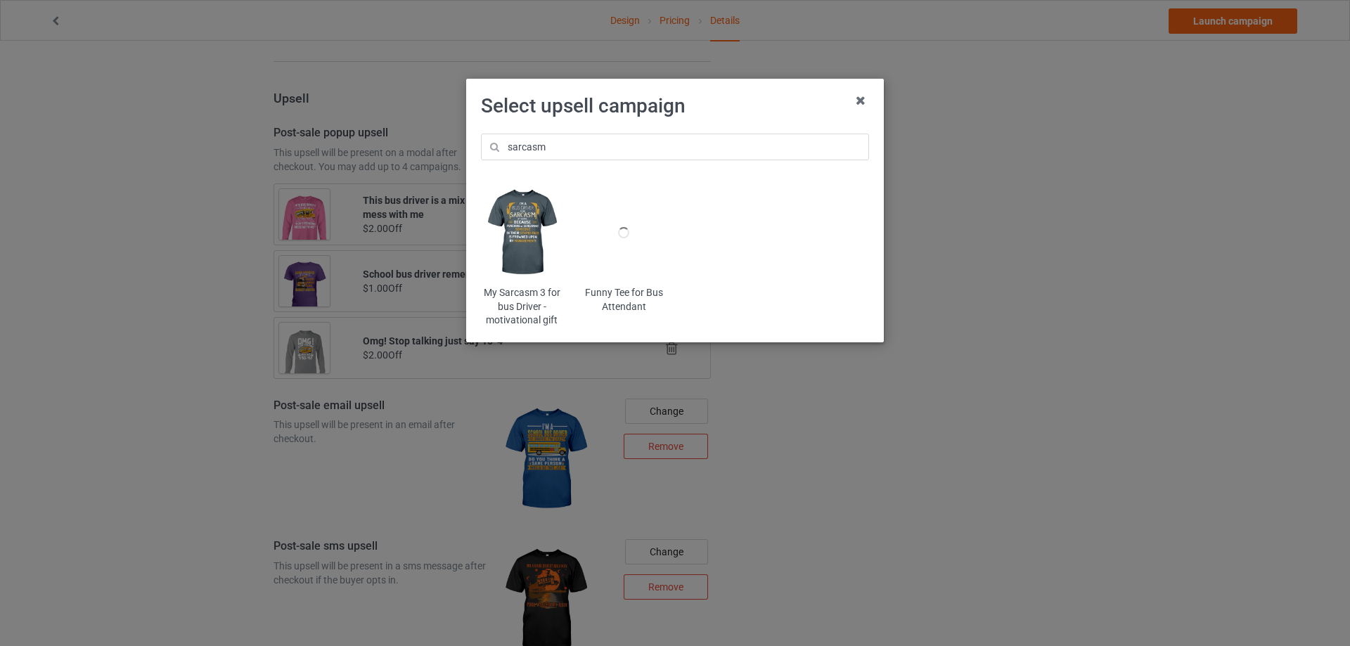
click at [520, 212] on img at bounding box center [522, 232] width 82 height 103
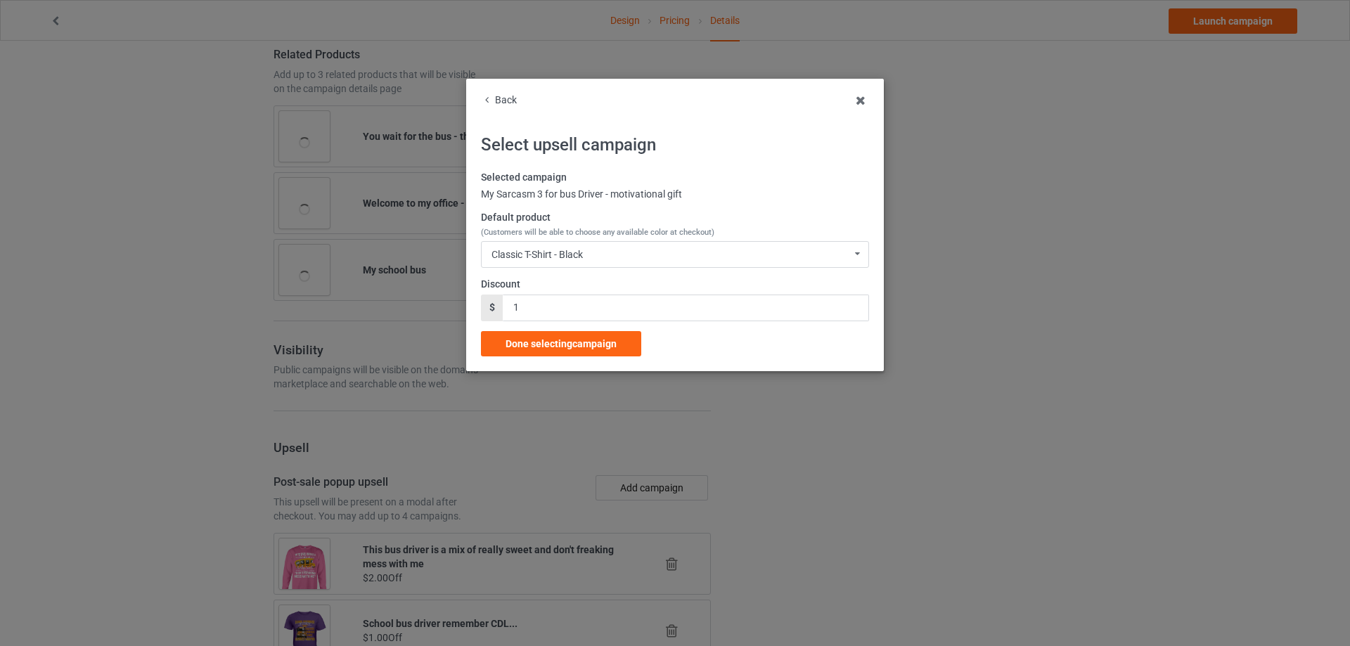
scroll to position [1266, 0]
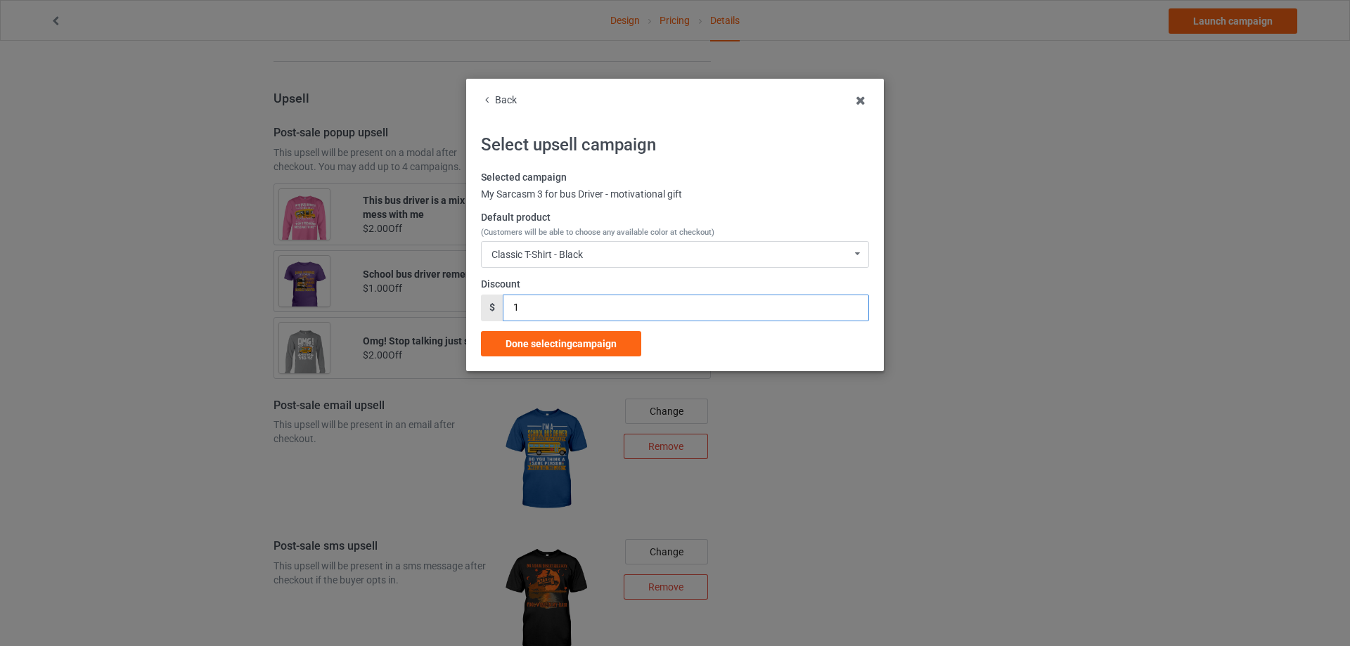
drag, startPoint x: 520, startPoint y: 309, endPoint x: 491, endPoint y: 311, distance: 29.6
click at [491, 311] on div "$ 1" at bounding box center [675, 308] width 388 height 27
type input "2"
click at [525, 333] on div "Done selecting campaign" at bounding box center [561, 343] width 160 height 25
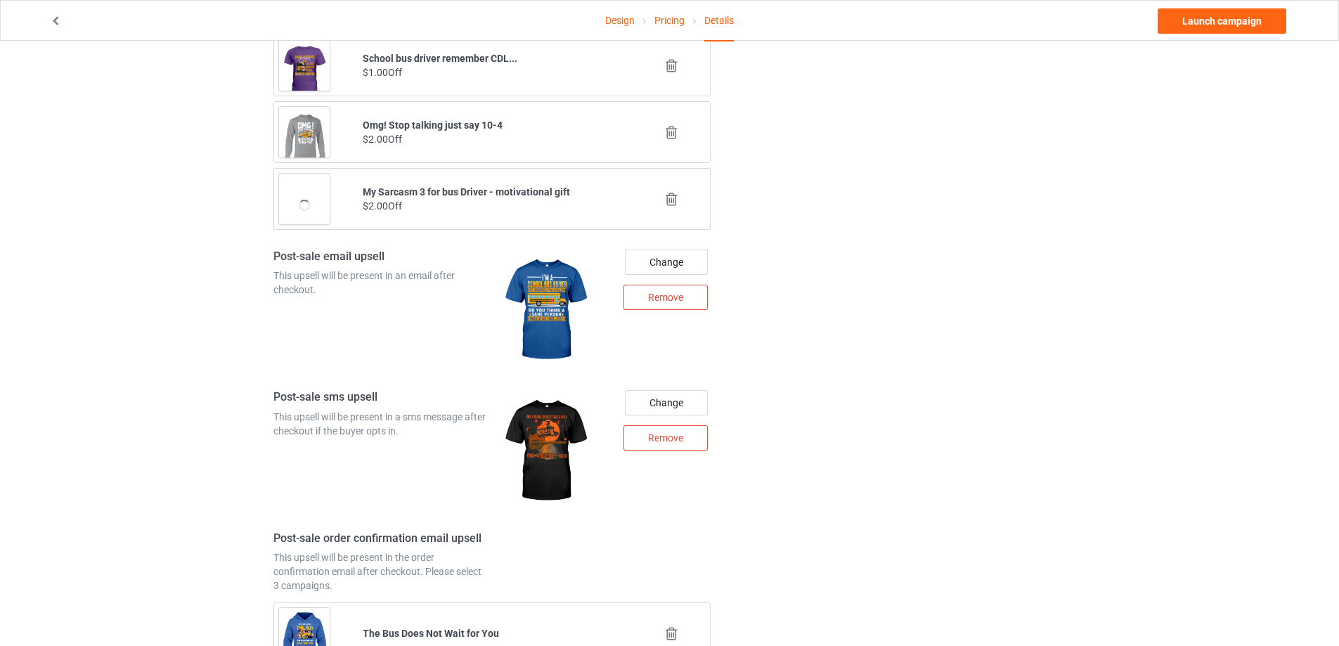
scroll to position [1746, 0]
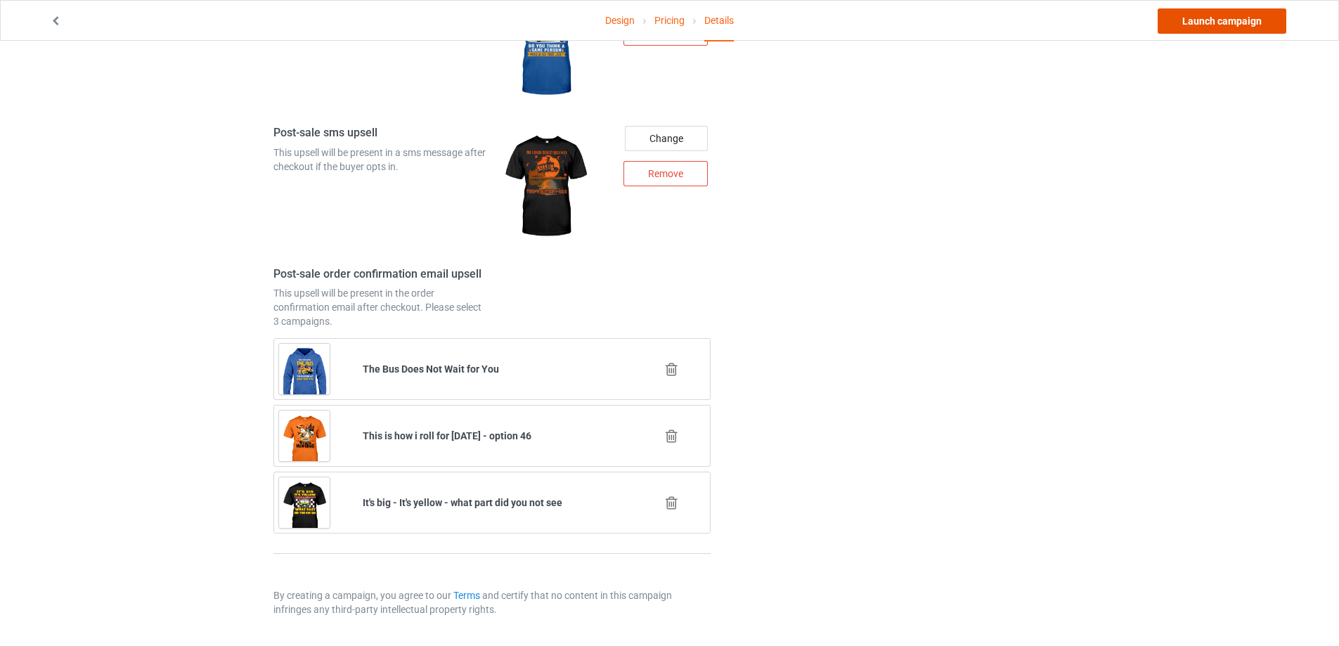
click at [1214, 16] on link "Launch campaign" at bounding box center [1222, 20] width 129 height 25
